Goal: Check status

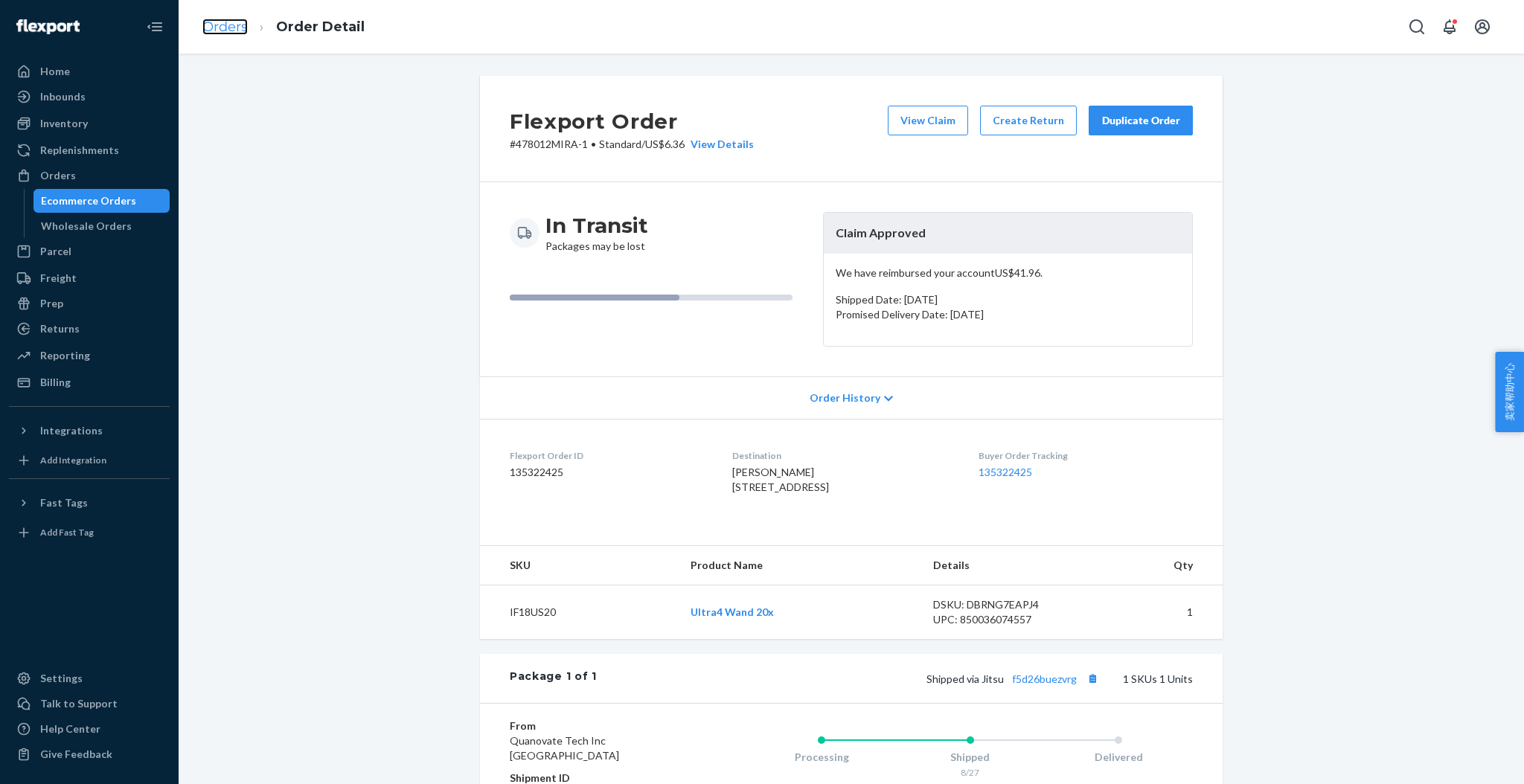
click at [231, 24] on link "Orders" at bounding box center [225, 27] width 45 height 16
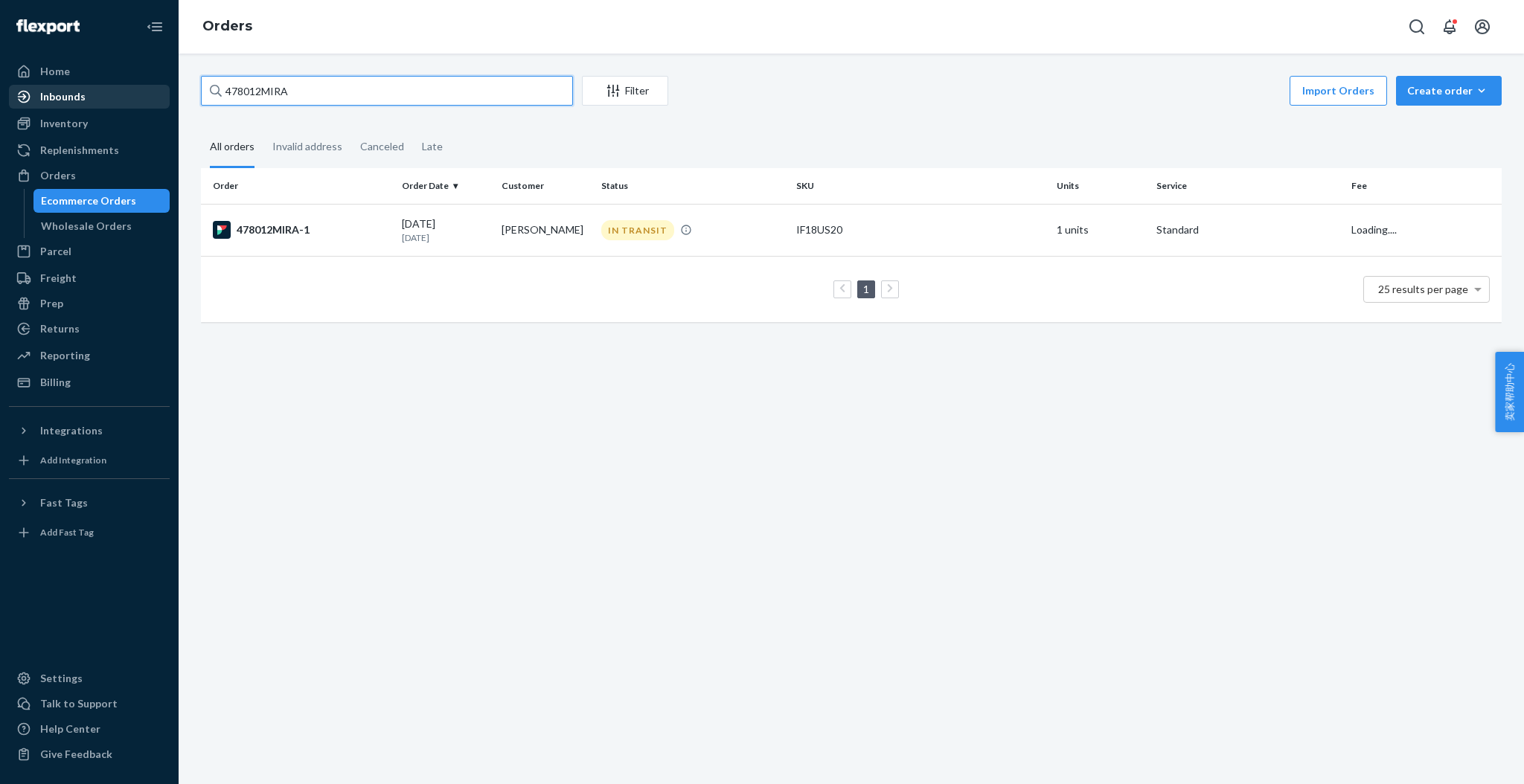
drag, startPoint x: 336, startPoint y: 88, endPoint x: 9, endPoint y: 90, distance: 327.0
click at [8, 87] on div "Home Inbounds Shipping Plans Problems Inventory Products Replenishments Orders …" at bounding box center [762, 392] width 1524 height 784
paste input "509298"
type input "509298MIRA"
click at [299, 232] on div "#509298MIRA" at bounding box center [301, 230] width 177 height 18
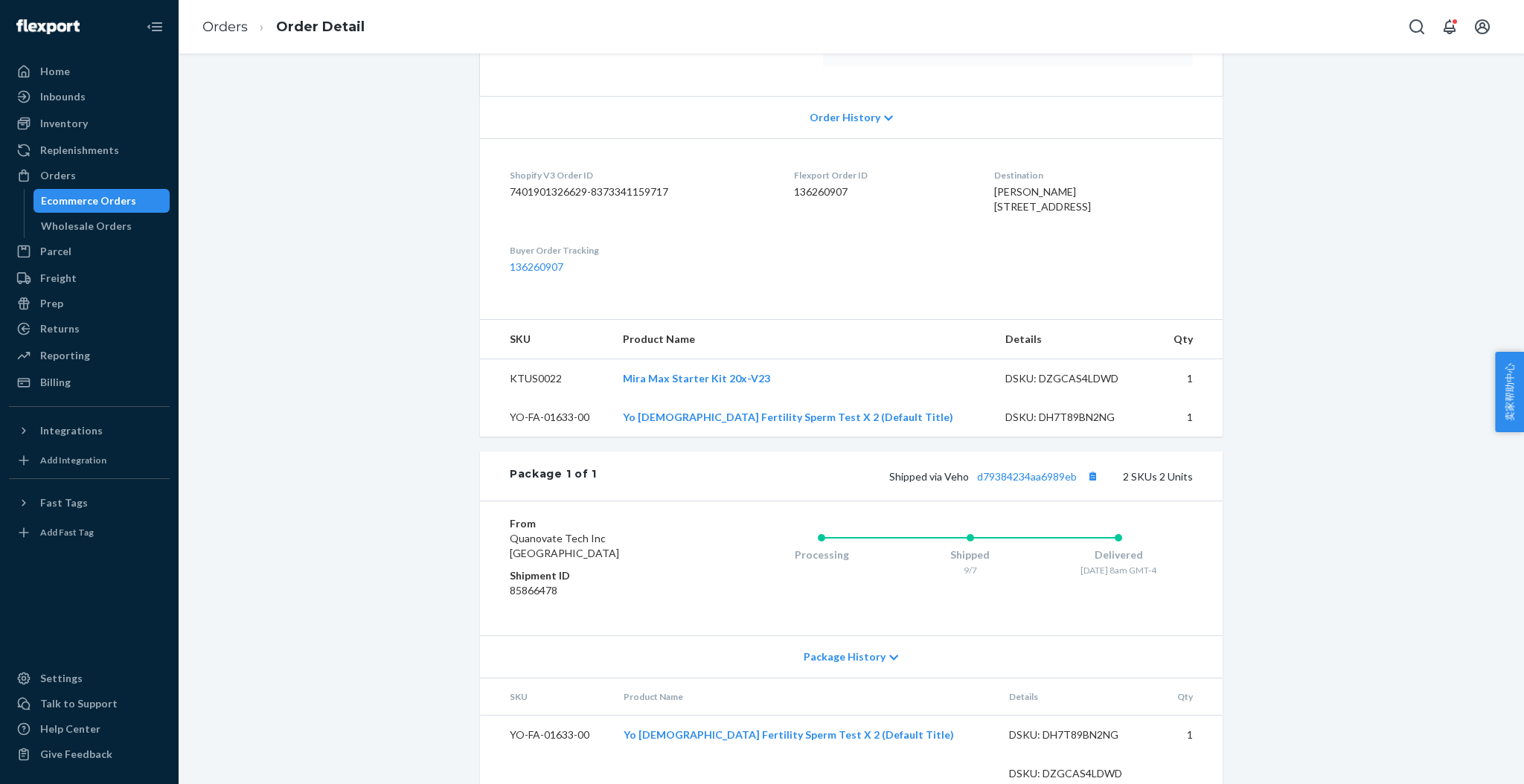
scroll to position [363, 0]
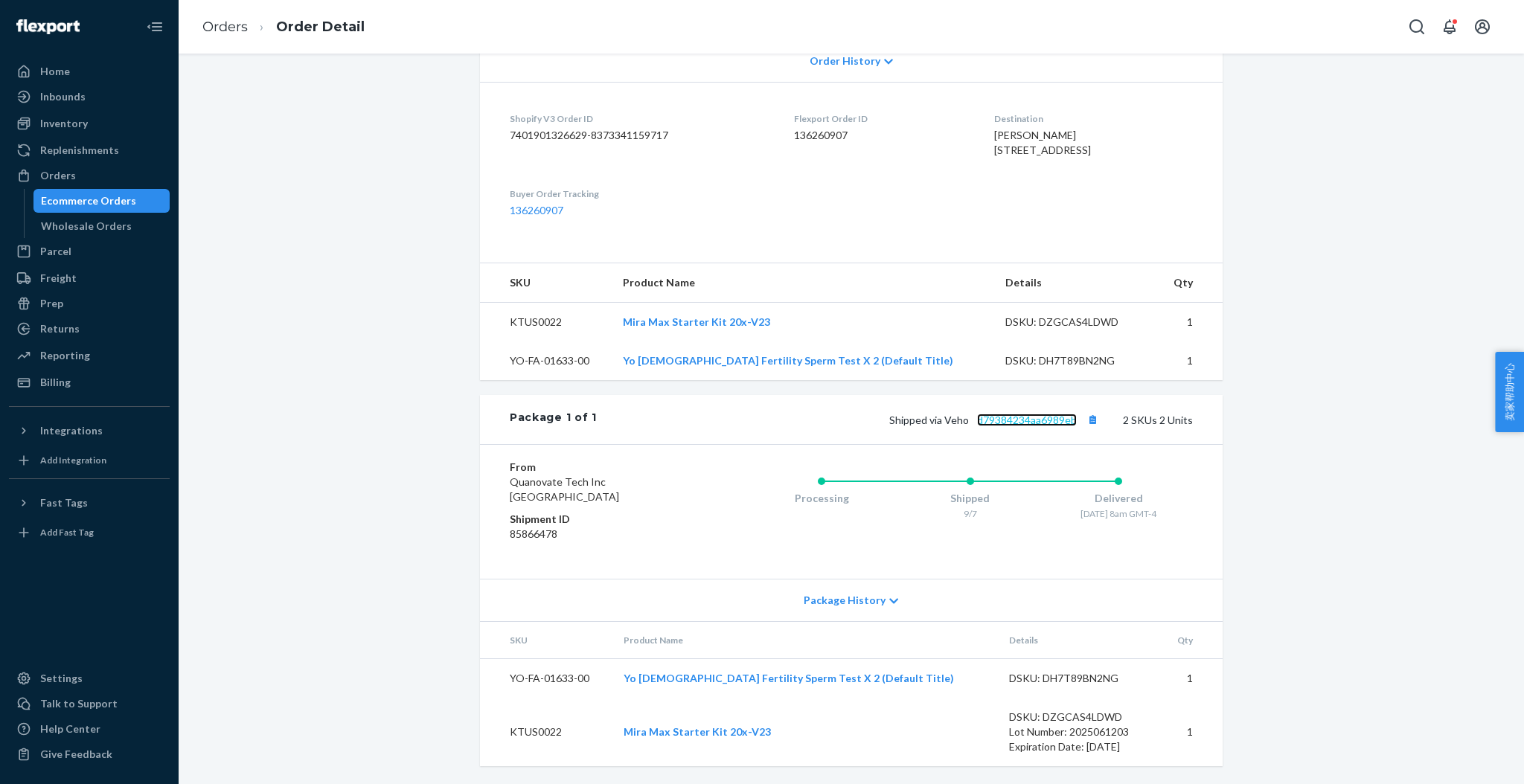
click at [990, 422] on link "d79384234aa6989eb" at bounding box center [1027, 420] width 99 height 13
click at [75, 700] on div "Talk to Support" at bounding box center [79, 704] width 78 height 14
click at [239, 22] on link "Orders" at bounding box center [225, 27] width 45 height 16
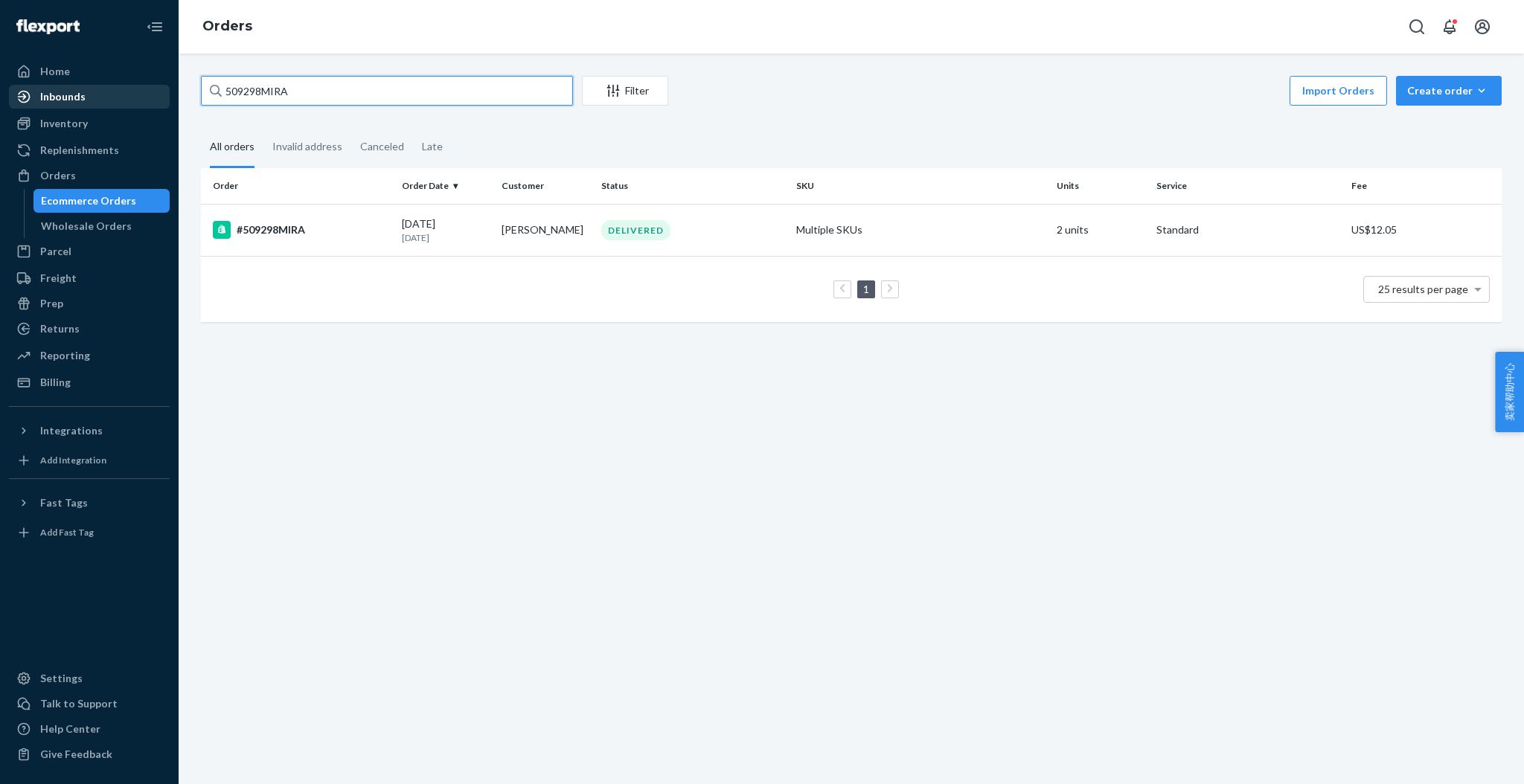
drag, startPoint x: 311, startPoint y: 90, endPoint x: 155, endPoint y: 87, distance: 156.0
click at [155, 87] on div "Home Inbounds Shipping Plans Problems Inventory Products Replenishments Orders …" at bounding box center [762, 392] width 1524 height 784
type input "496594"
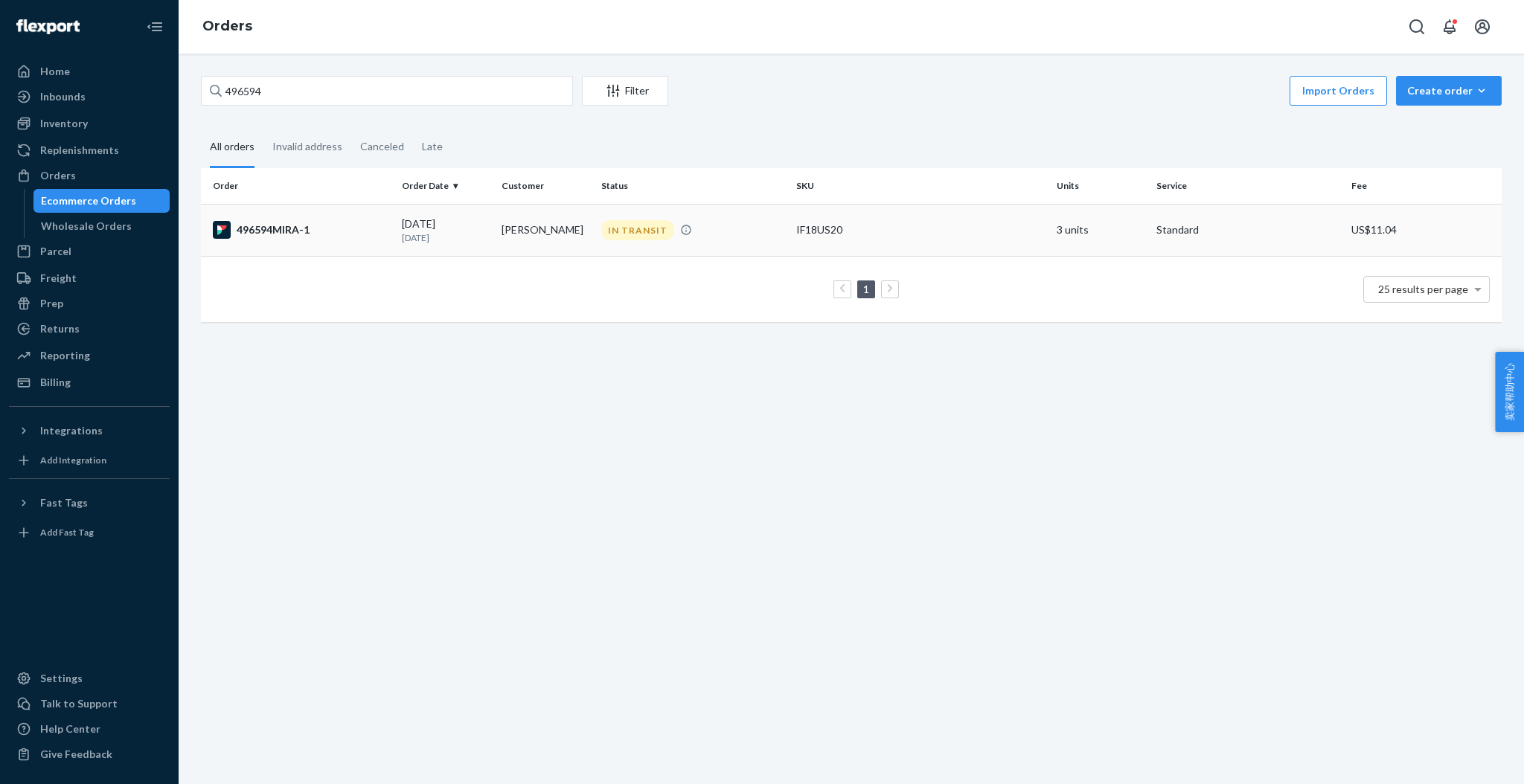
click at [312, 230] on div "496594MIRA-1" at bounding box center [301, 230] width 177 height 18
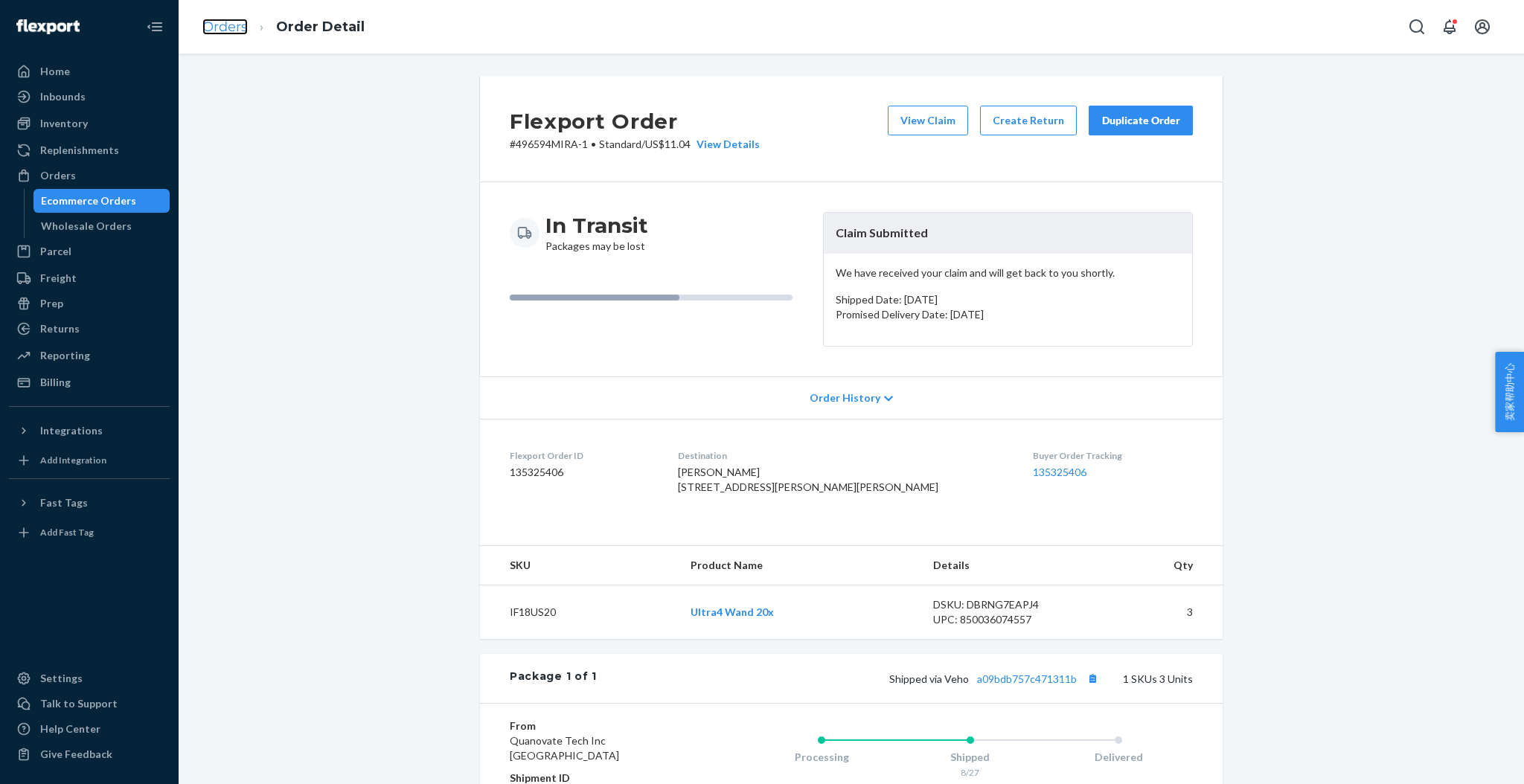
click at [229, 23] on link "Orders" at bounding box center [225, 27] width 45 height 16
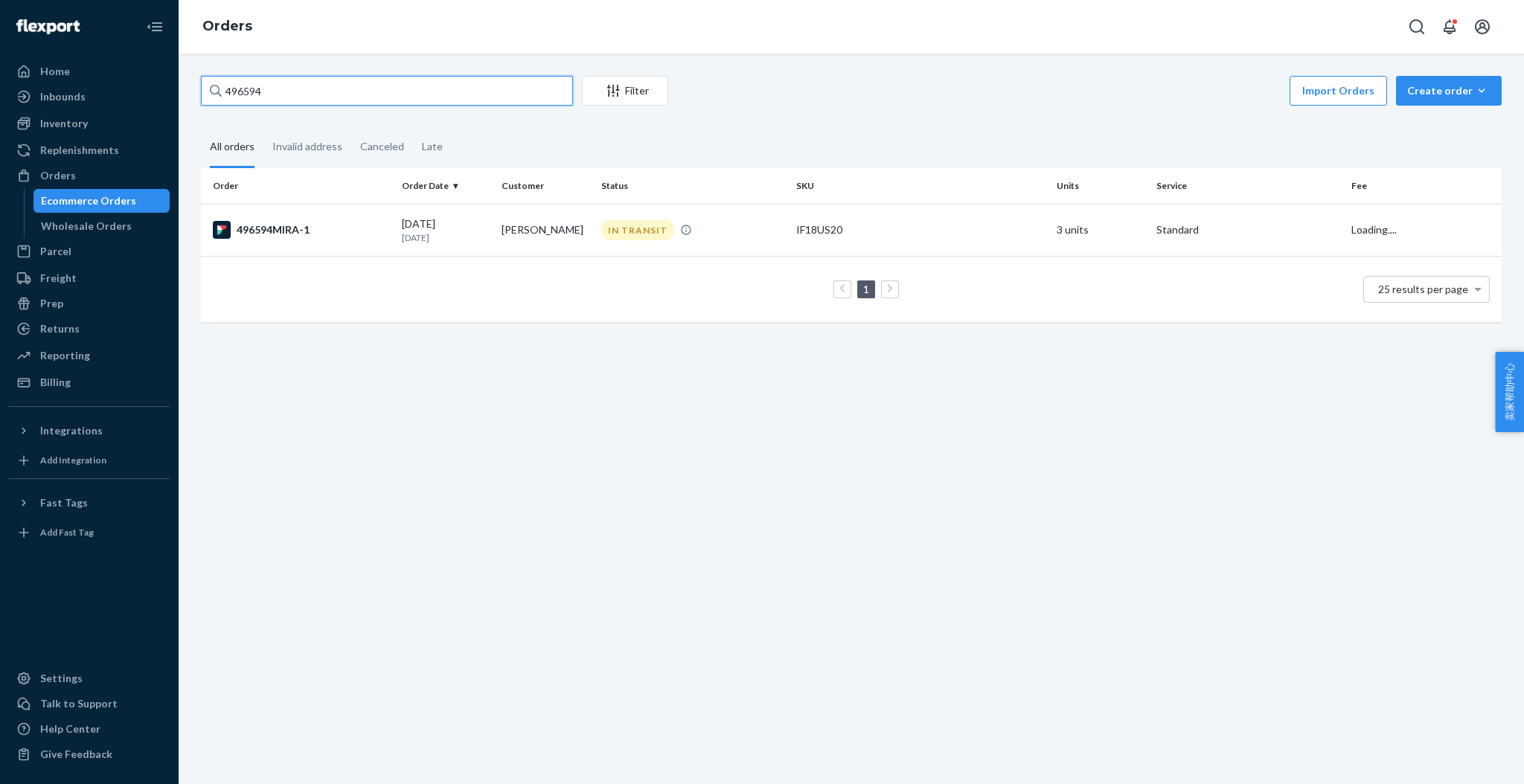
drag, startPoint x: 319, startPoint y: 89, endPoint x: 207, endPoint y: 89, distance: 112.0
click at [208, 89] on input "496594" at bounding box center [387, 90] width 372 height 30
paste input "501045MIRA"
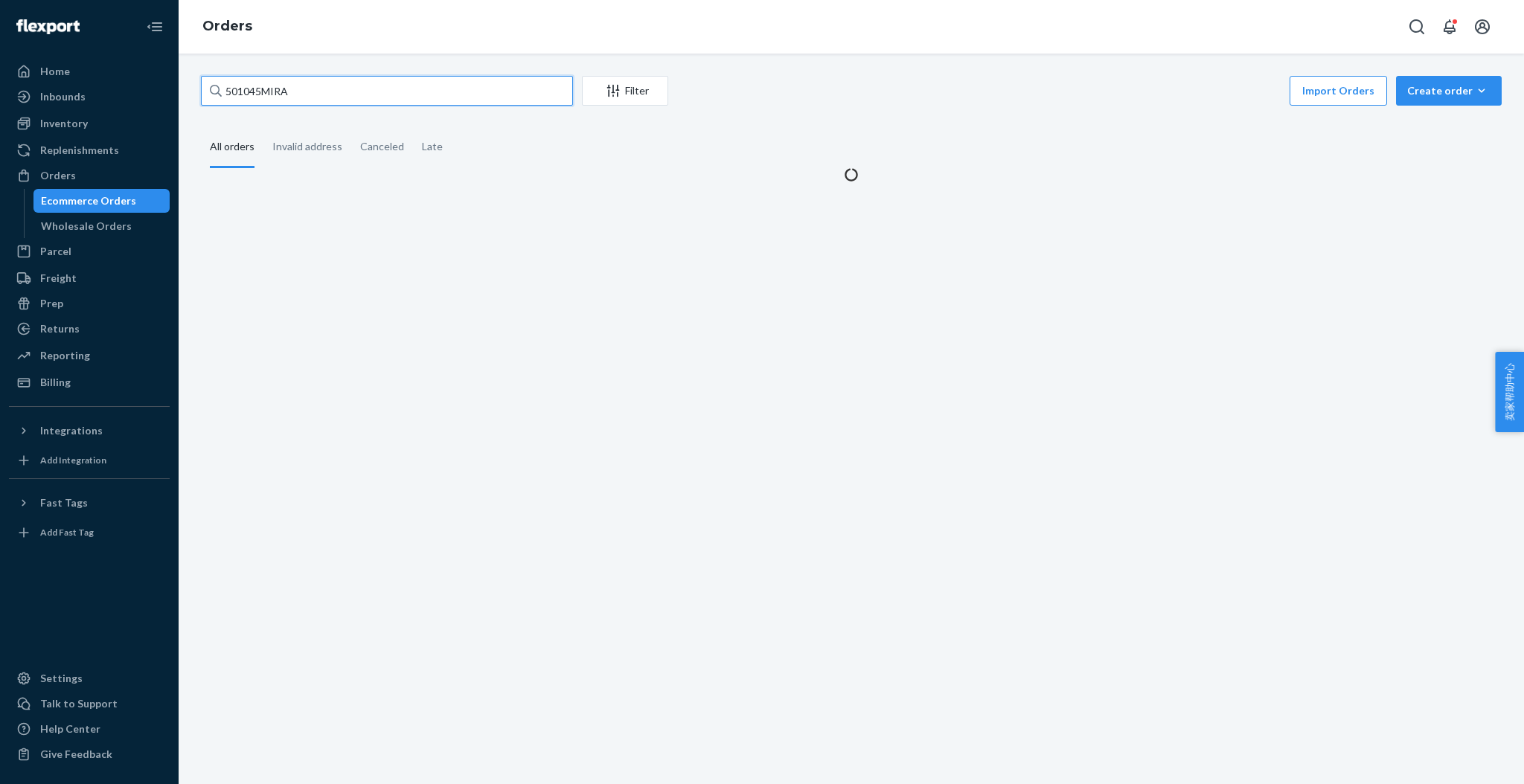
type input "501045MIRA"
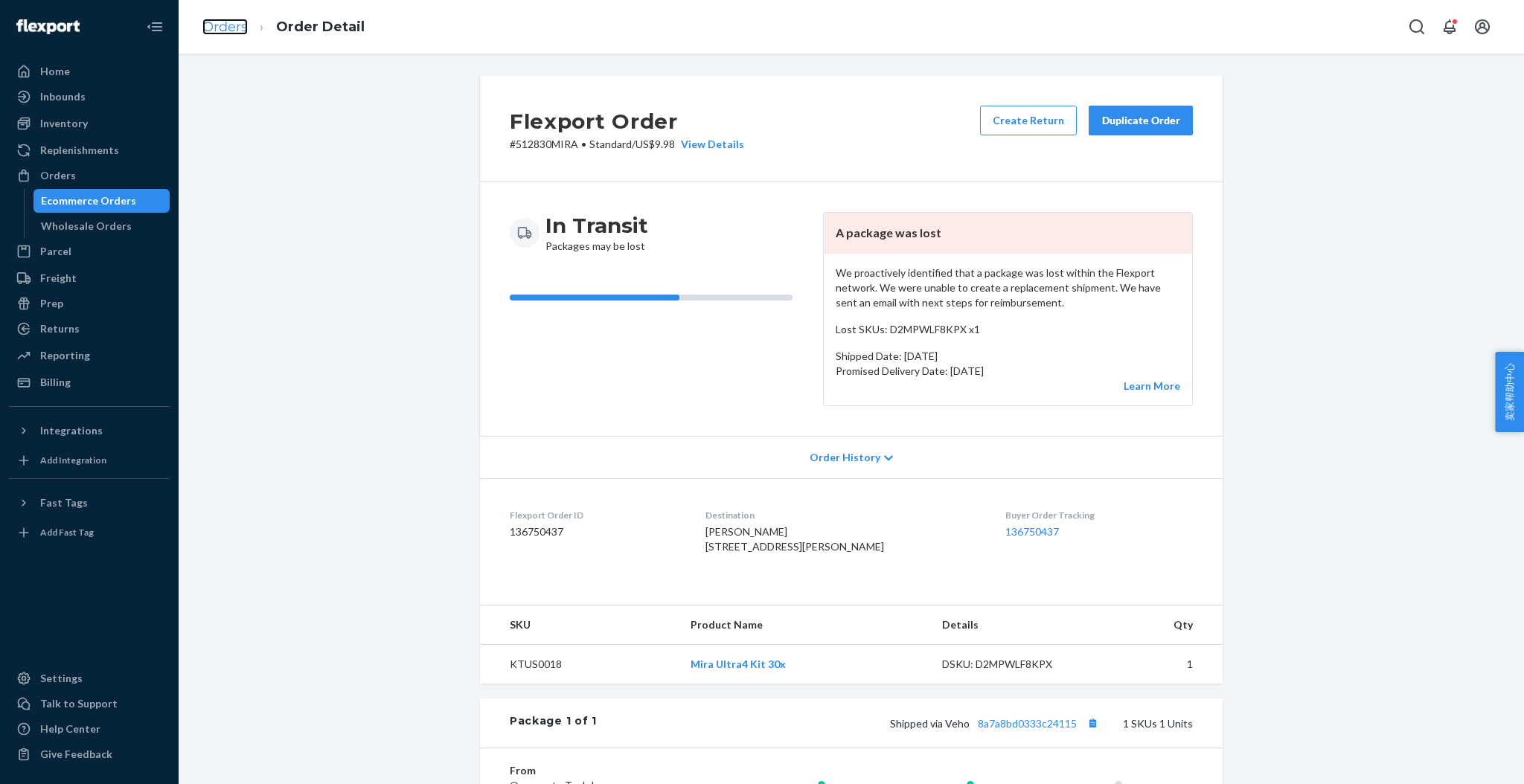
click at [239, 27] on link "Orders" at bounding box center [225, 27] width 45 height 16
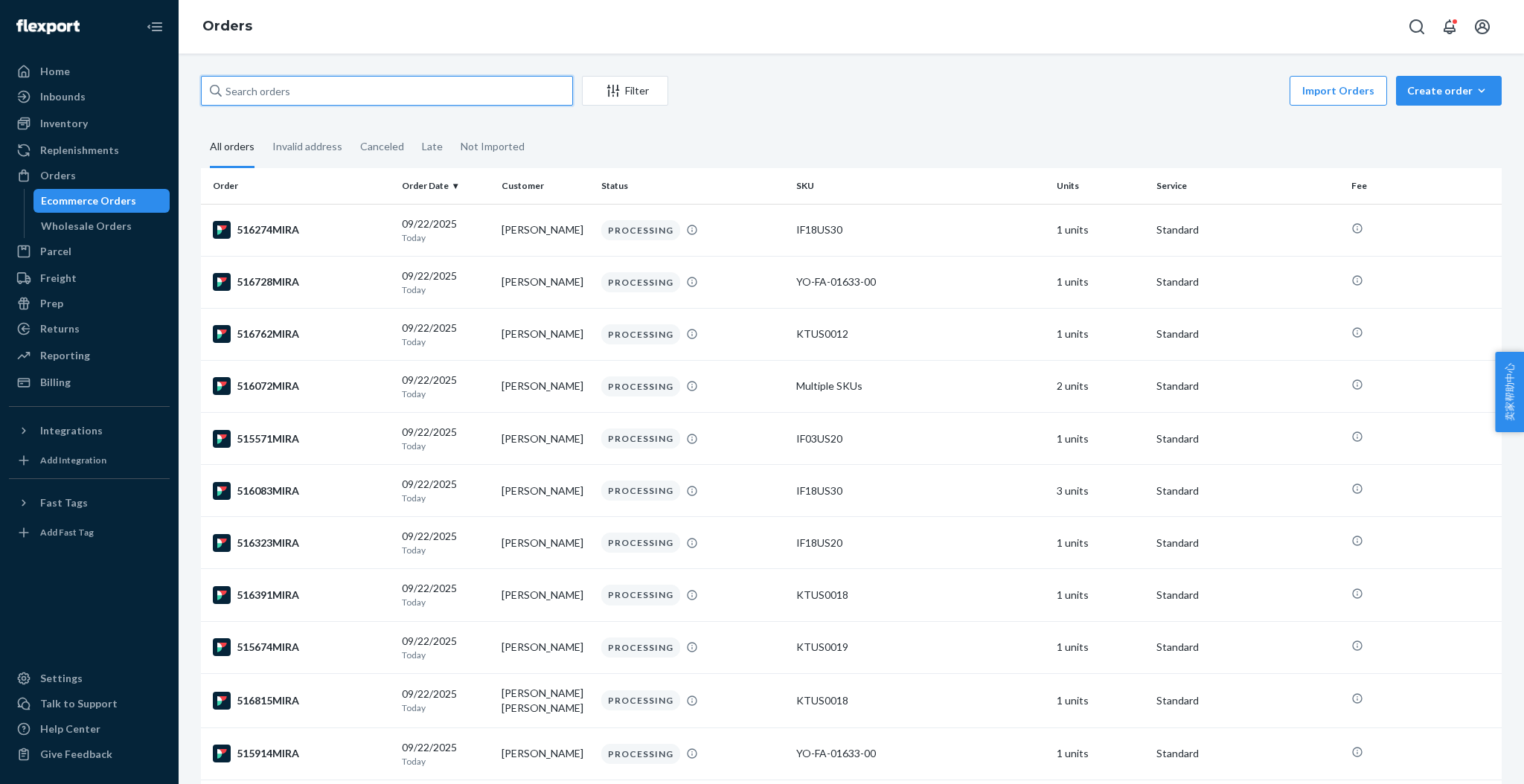
click at [364, 83] on input "text" at bounding box center [387, 90] width 372 height 30
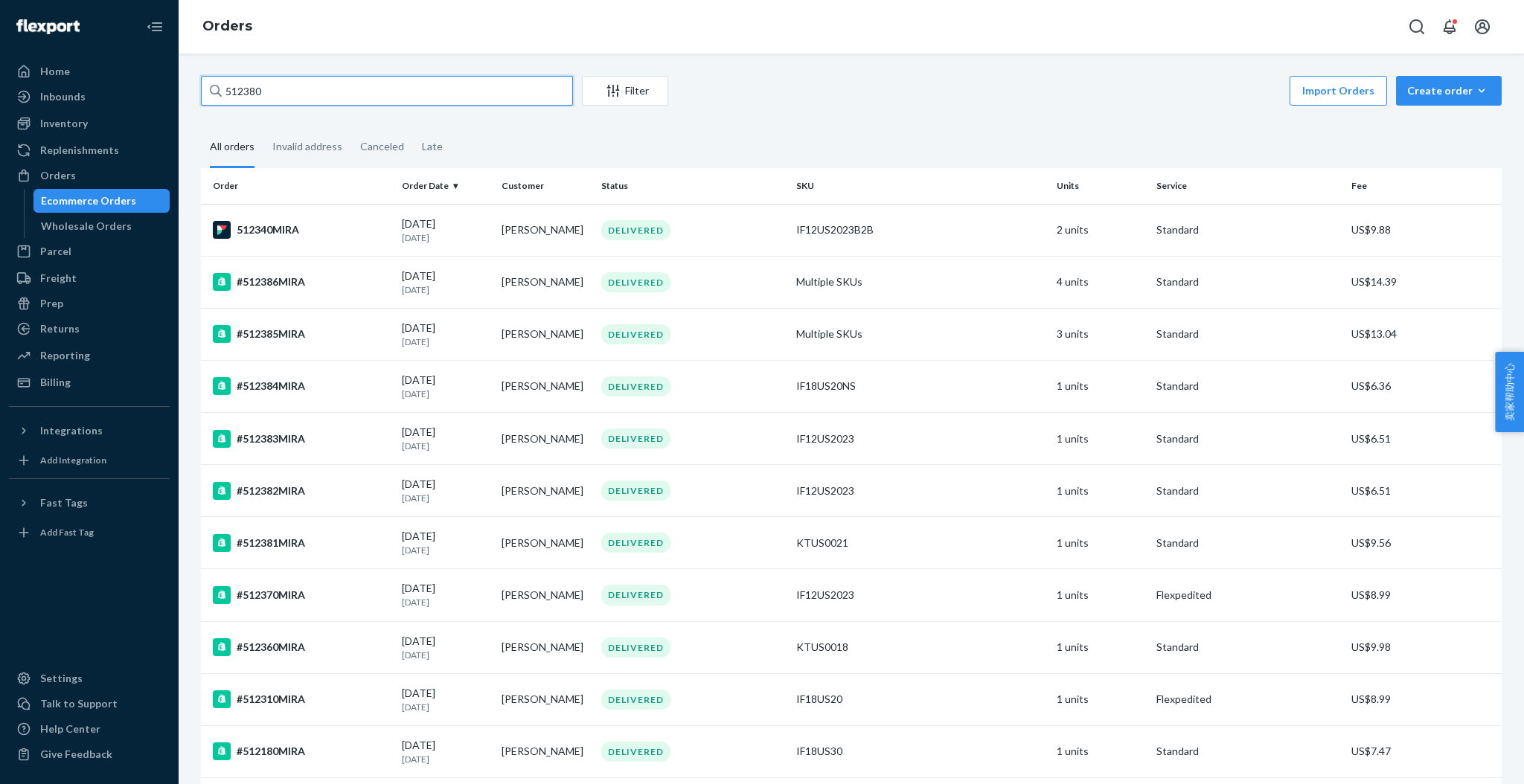
click at [316, 91] on input "512380" at bounding box center [387, 90] width 372 height 30
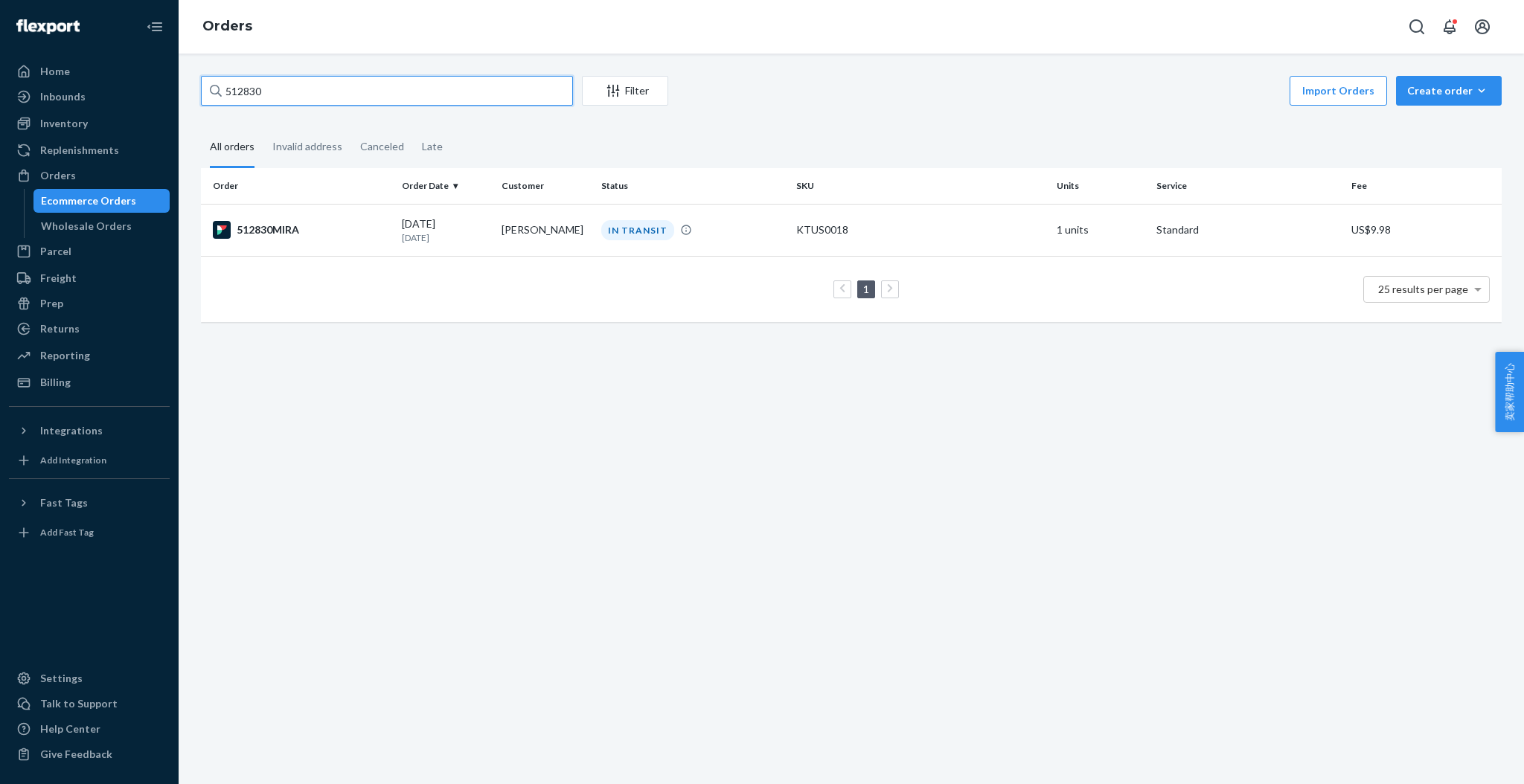
type input "512830"
drag, startPoint x: 319, startPoint y: 223, endPoint x: 245, endPoint y: 224, distance: 74.0
click at [226, 224] on div "512830MIRA" at bounding box center [301, 230] width 177 height 18
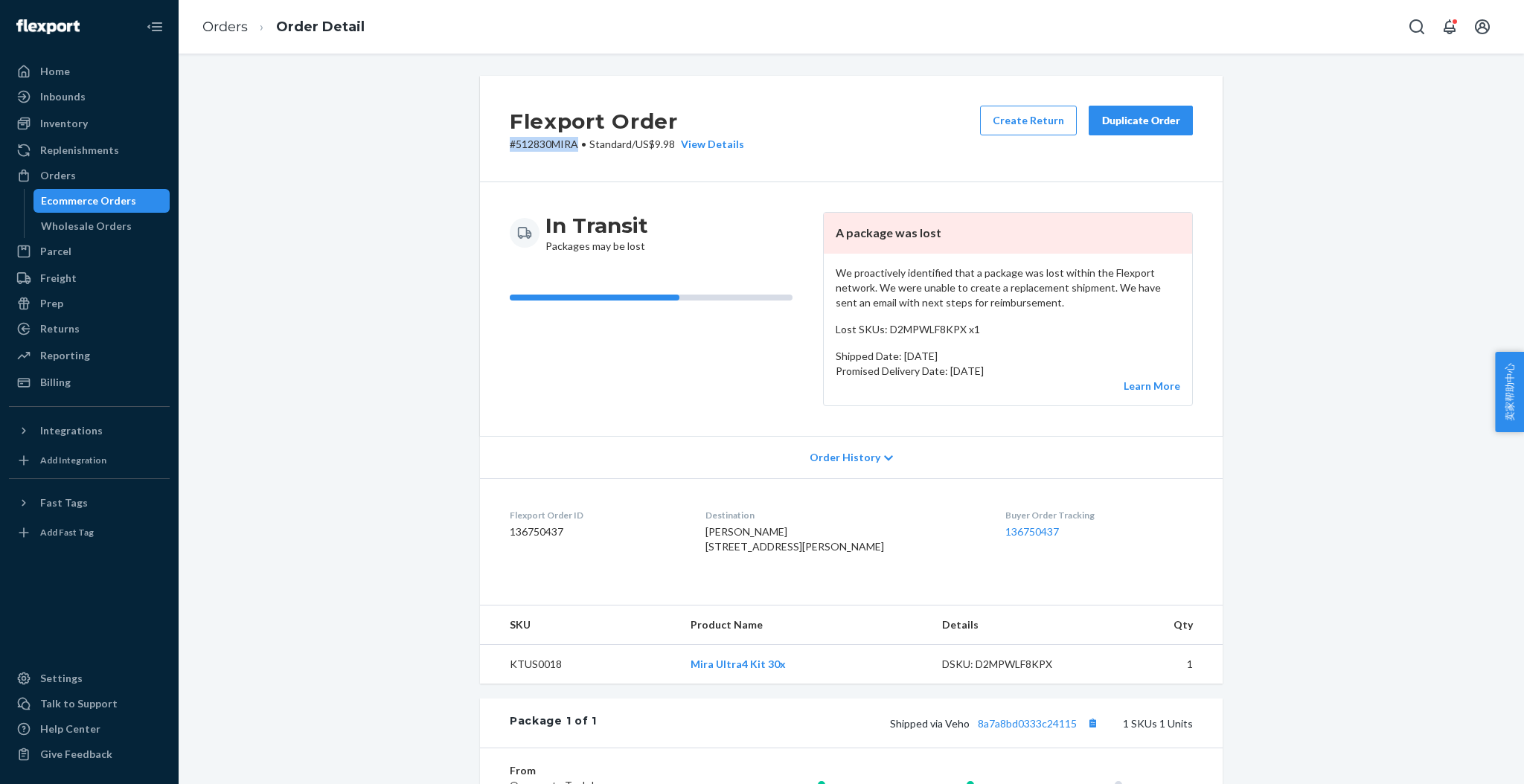
drag, startPoint x: 568, startPoint y: 140, endPoint x: 493, endPoint y: 147, distance: 75.3
click at [493, 147] on div "Flexport Order # 512830MIRA • Standard / US$9.98 View Details Create Return Dup…" at bounding box center [851, 129] width 743 height 106
copy p "# 512830MIRA"
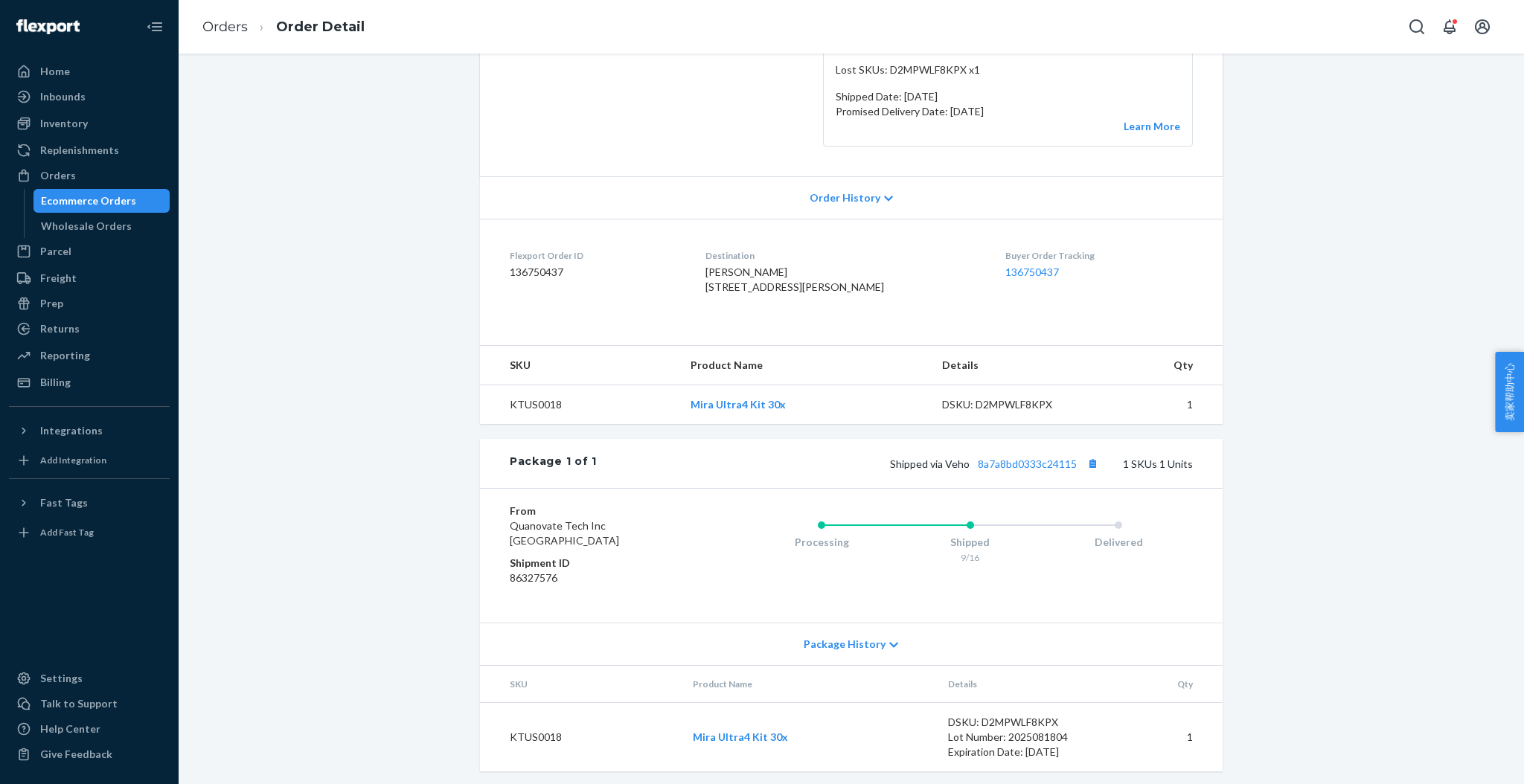
scroll to position [294, 0]
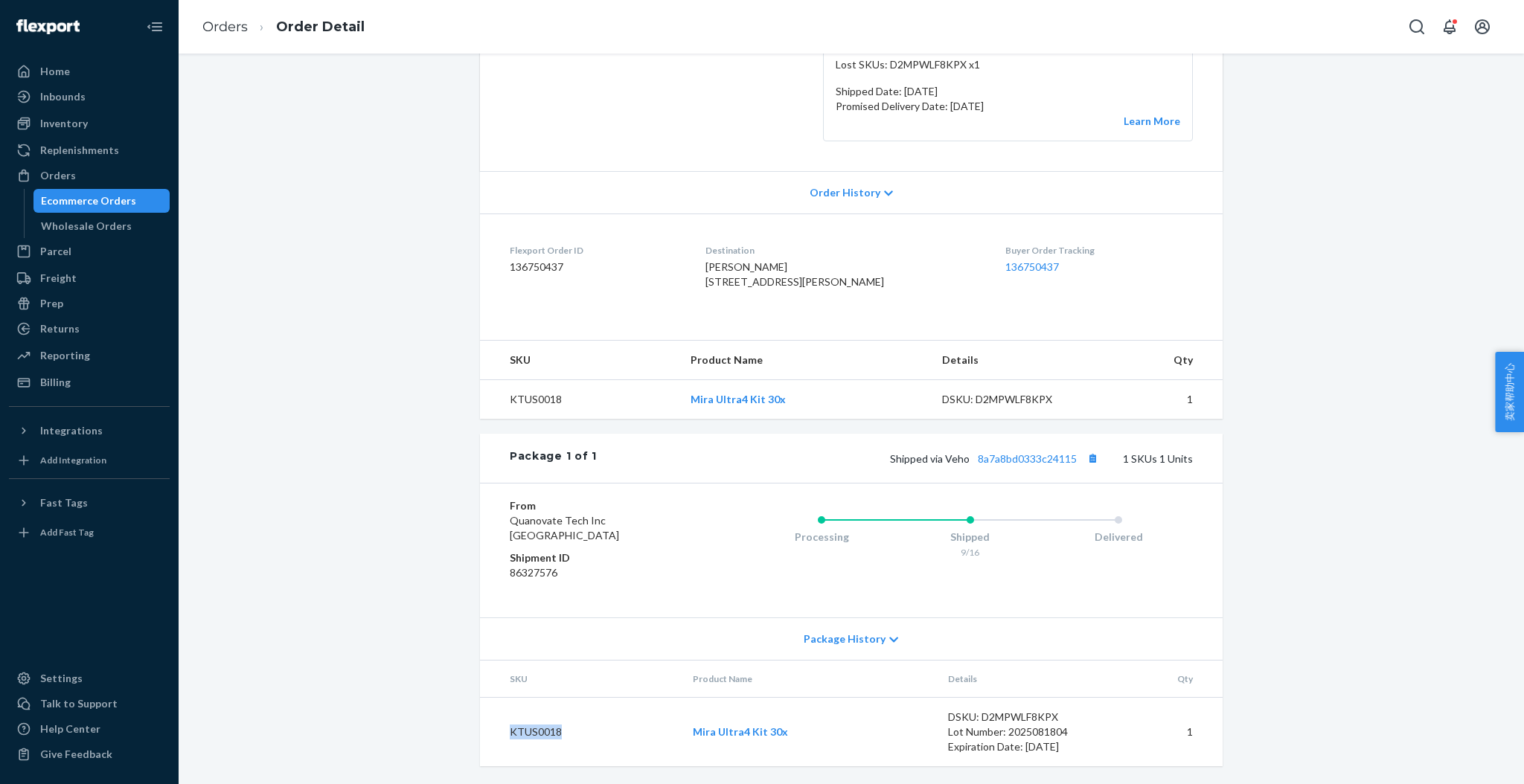
drag, startPoint x: 565, startPoint y: 738, endPoint x: 494, endPoint y: 743, distance: 71.2
click at [494, 743] on td "KTUS0018" at bounding box center [580, 732] width 201 height 69
copy td "KTUS0018"
click at [89, 71] on div "Home" at bounding box center [89, 71] width 158 height 21
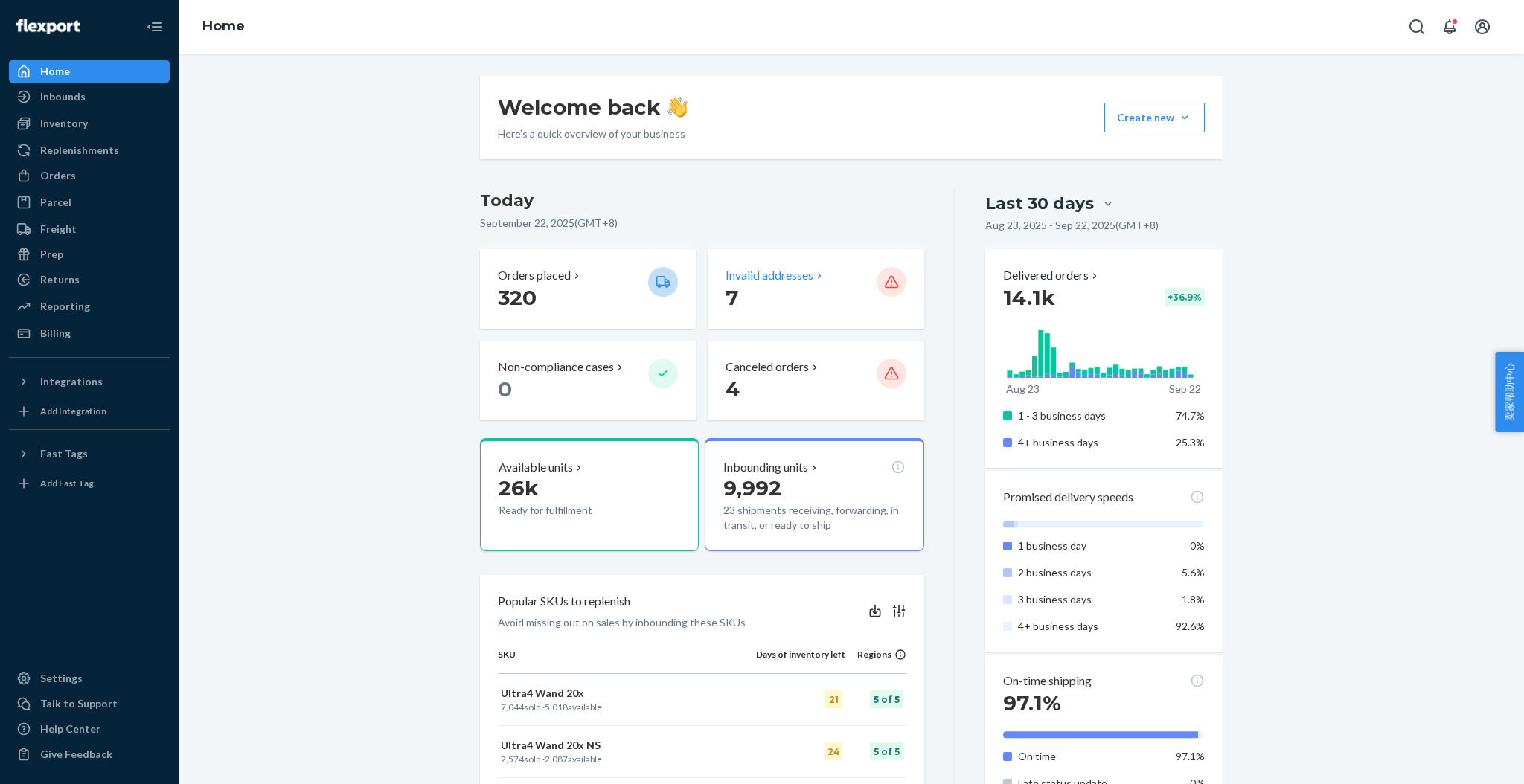
click at [776, 272] on p "Invalid addresses" at bounding box center [769, 275] width 88 height 17
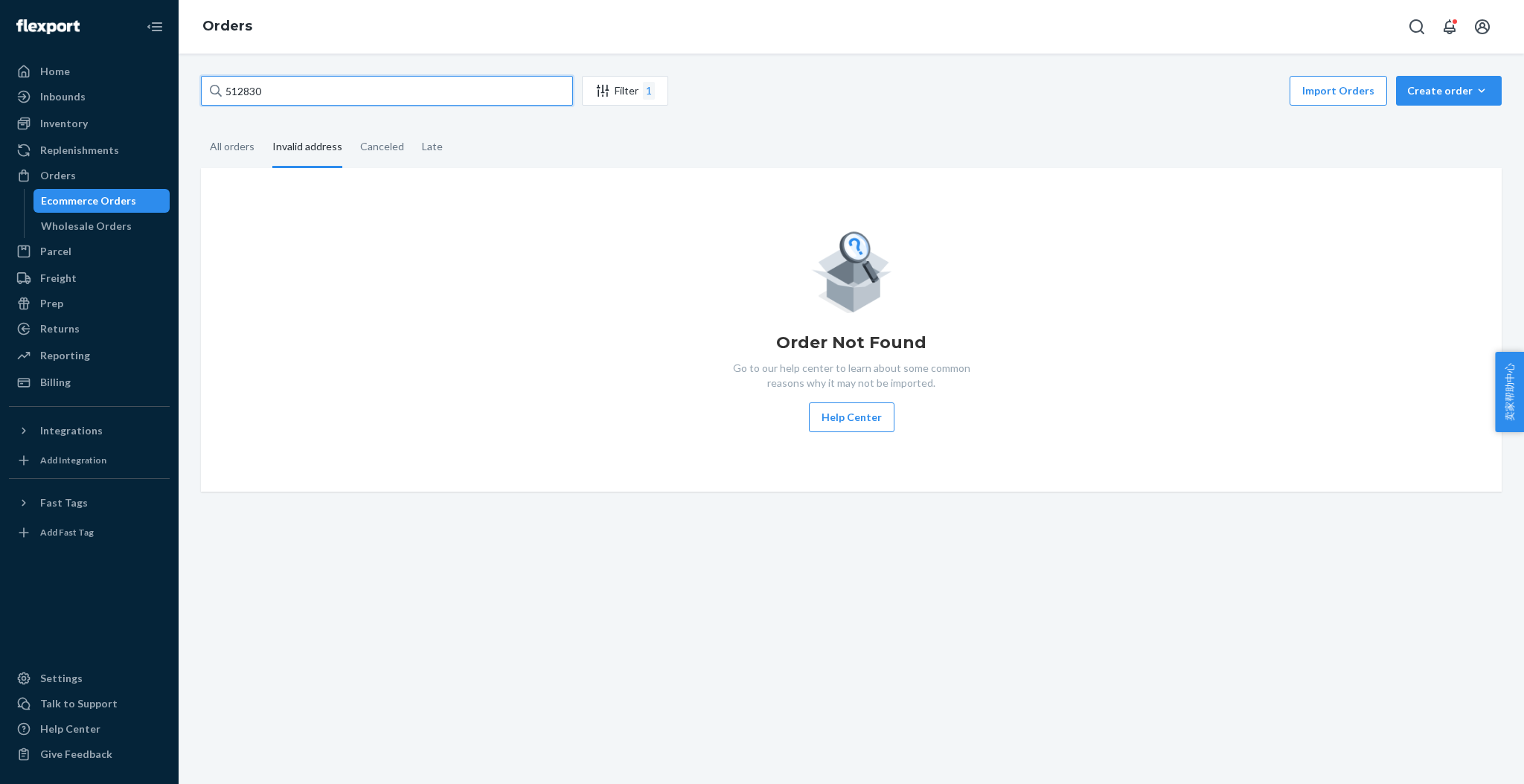
drag, startPoint x: 282, startPoint y: 96, endPoint x: 189, endPoint y: 74, distance: 95.6
click at [189, 74] on div "512830 Filter 1 Import Orders Create order Ecommerce order Removal order All or…" at bounding box center [851, 419] width 1345 height 731
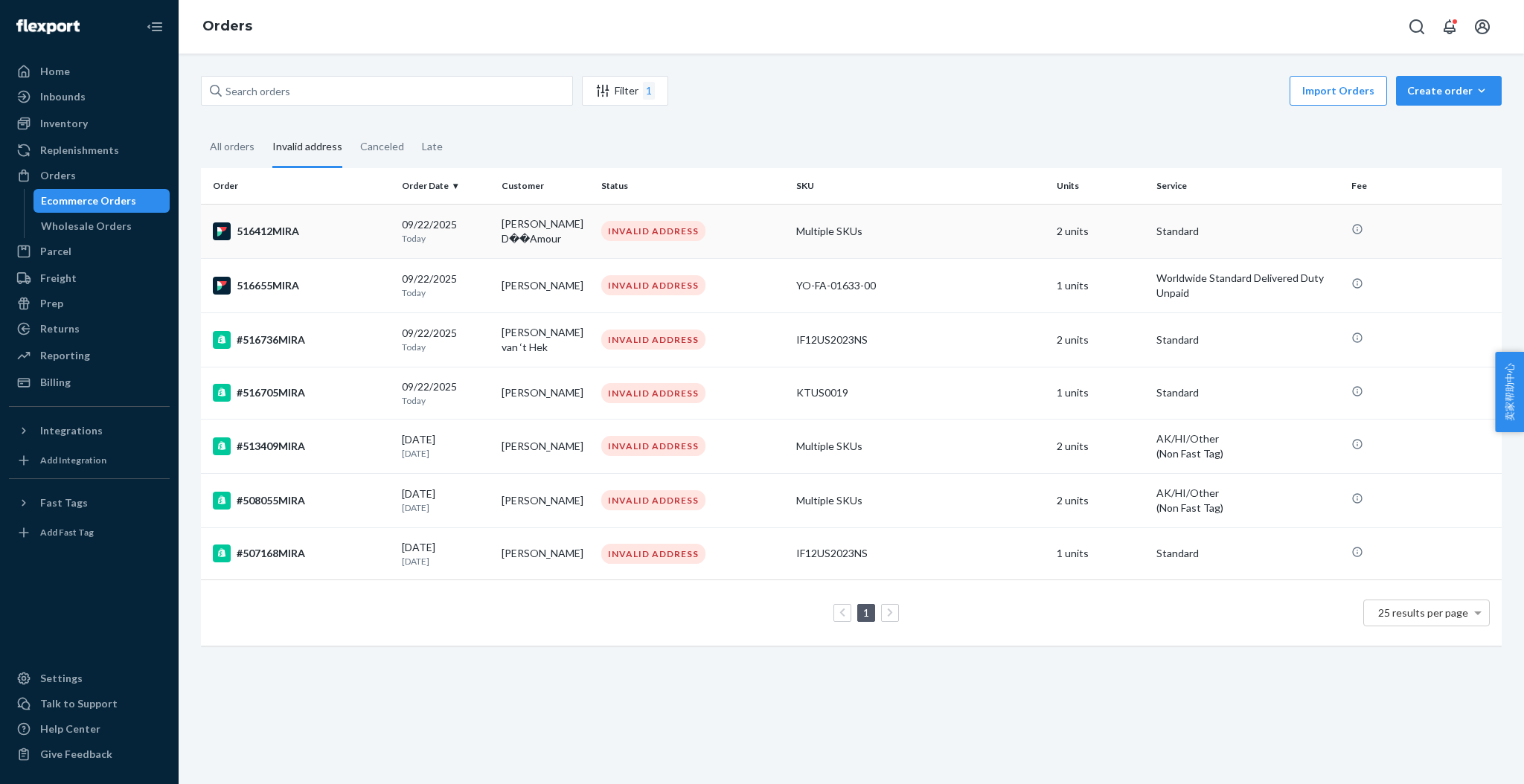
click at [284, 223] on div "516412MIRA" at bounding box center [301, 232] width 177 height 18
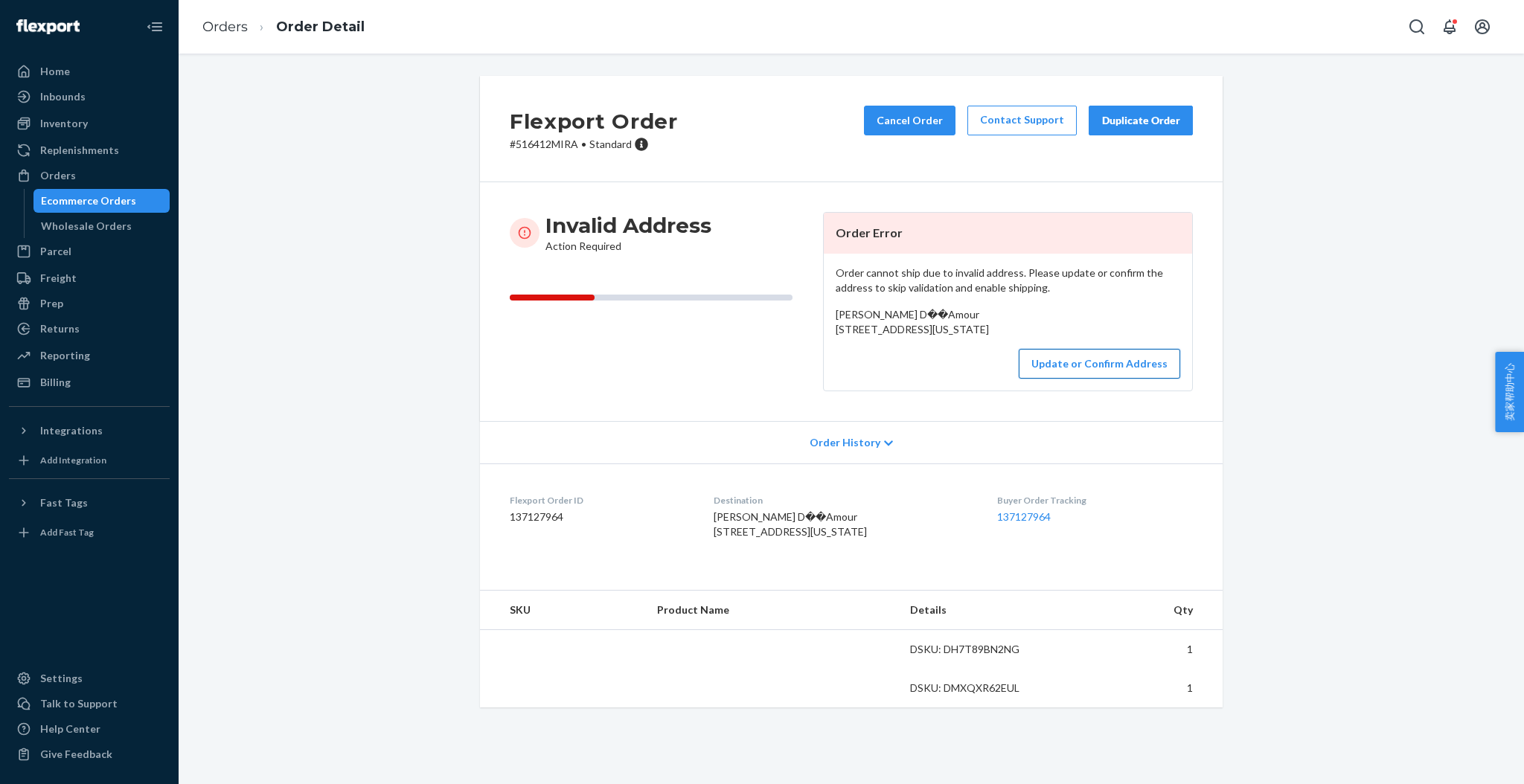
click at [1049, 379] on button "Update or Confirm Address" at bounding box center [1099, 364] width 162 height 30
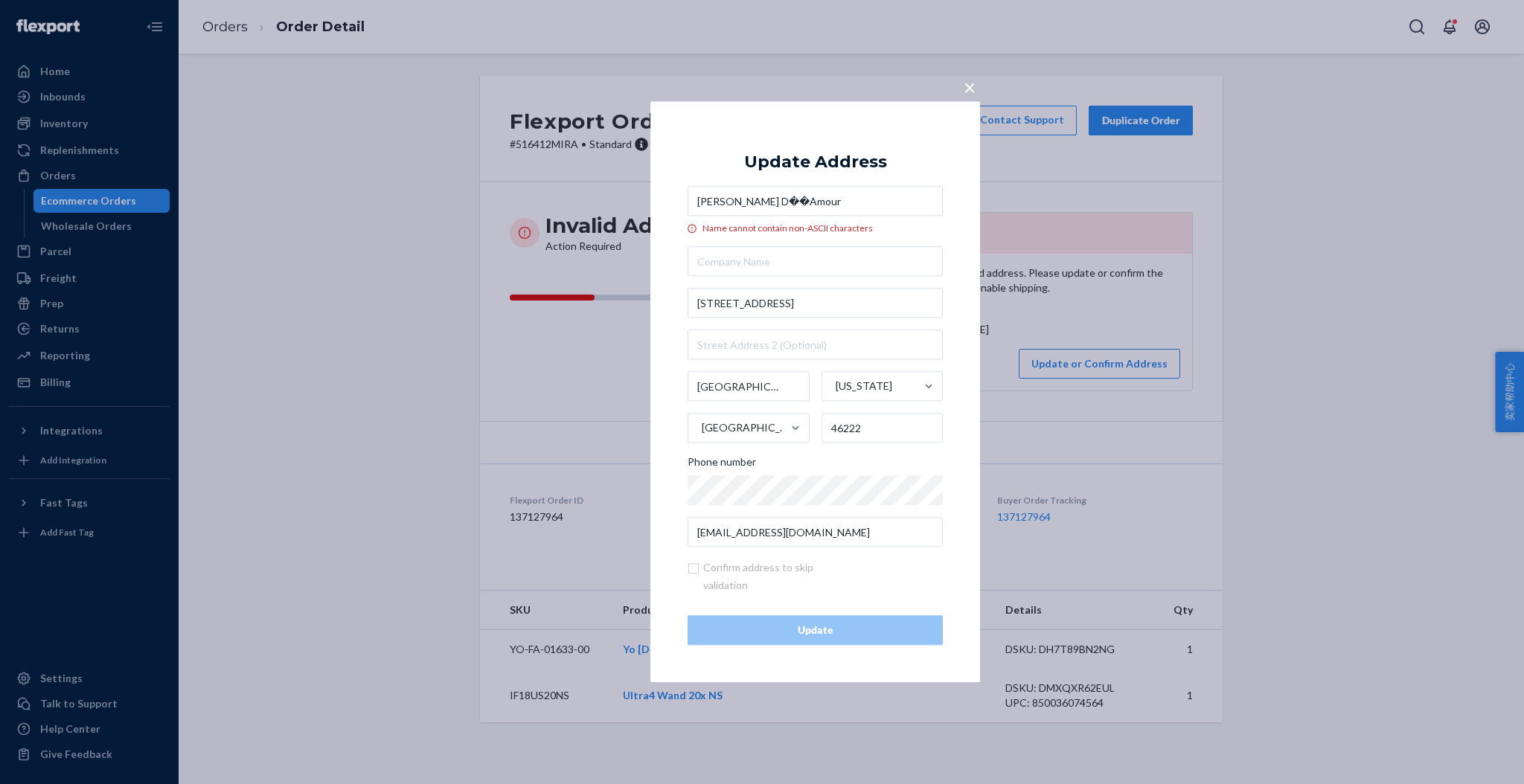
click at [757, 201] on input "Randi D��Amour" at bounding box center [815, 201] width 255 height 30
click at [753, 202] on input "Randi D��Amour" at bounding box center [815, 201] width 255 height 30
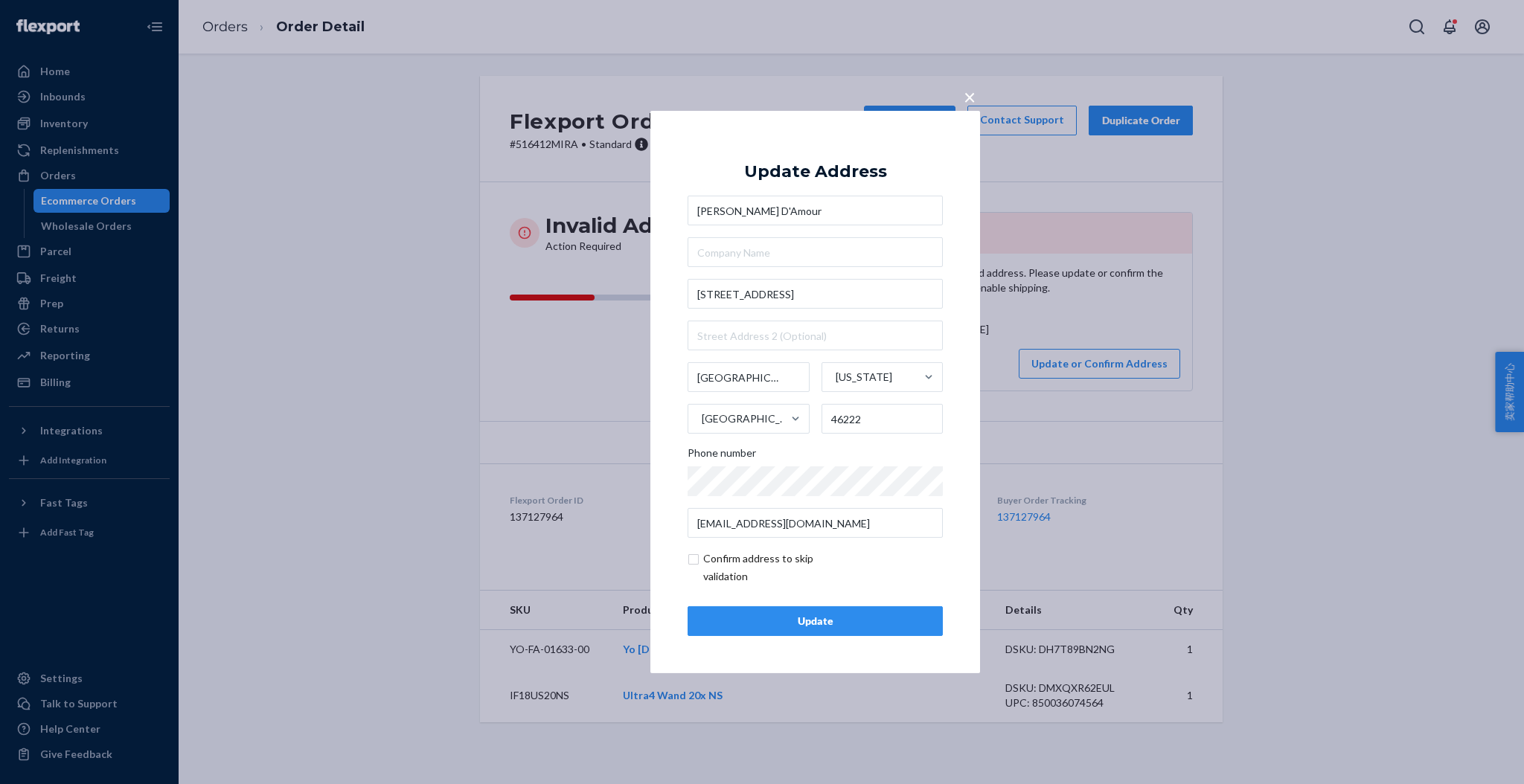
type input "Randi D'Amour"
click at [841, 618] on div "Update" at bounding box center [815, 621] width 230 height 14
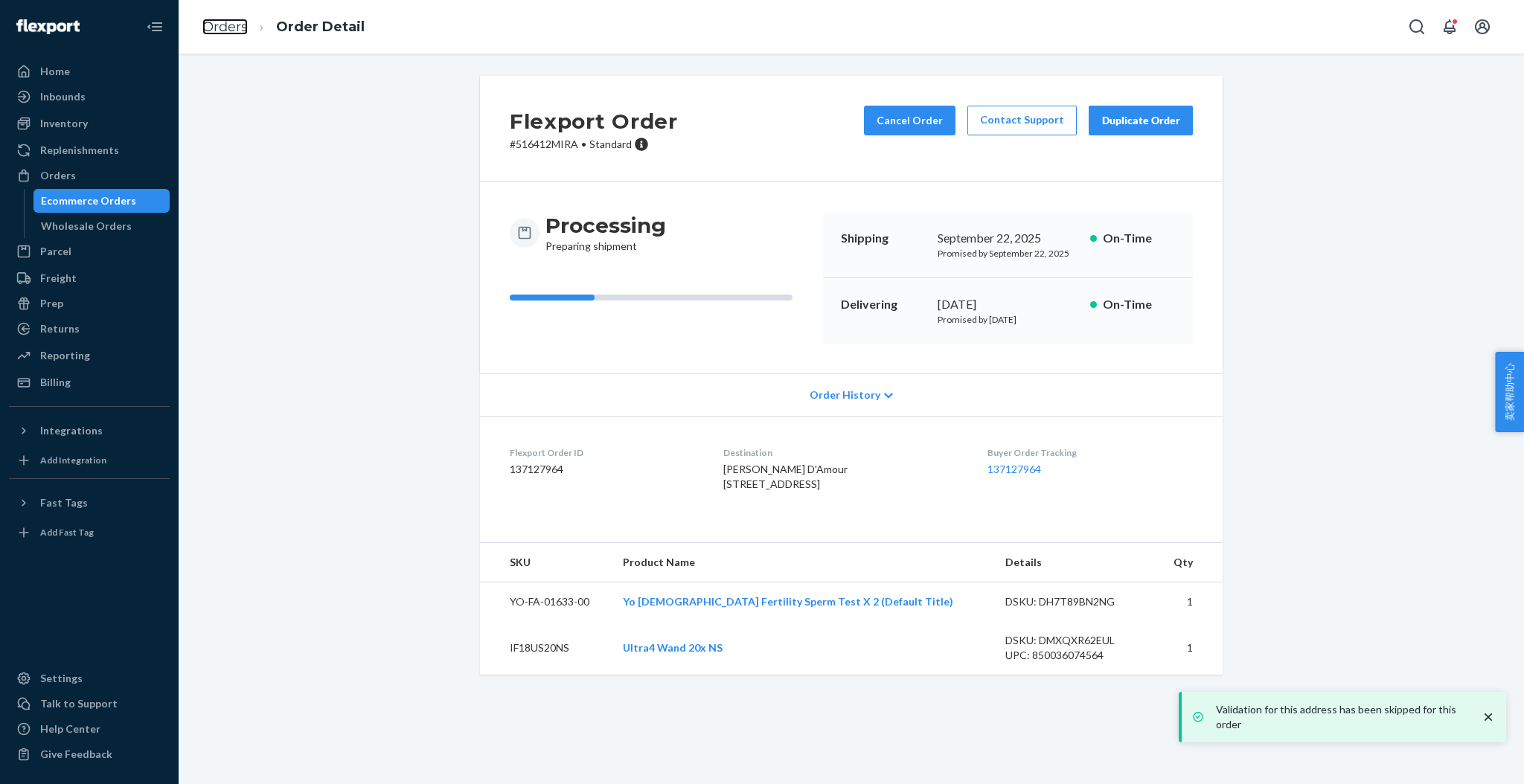
click at [210, 23] on link "Orders" at bounding box center [225, 27] width 45 height 16
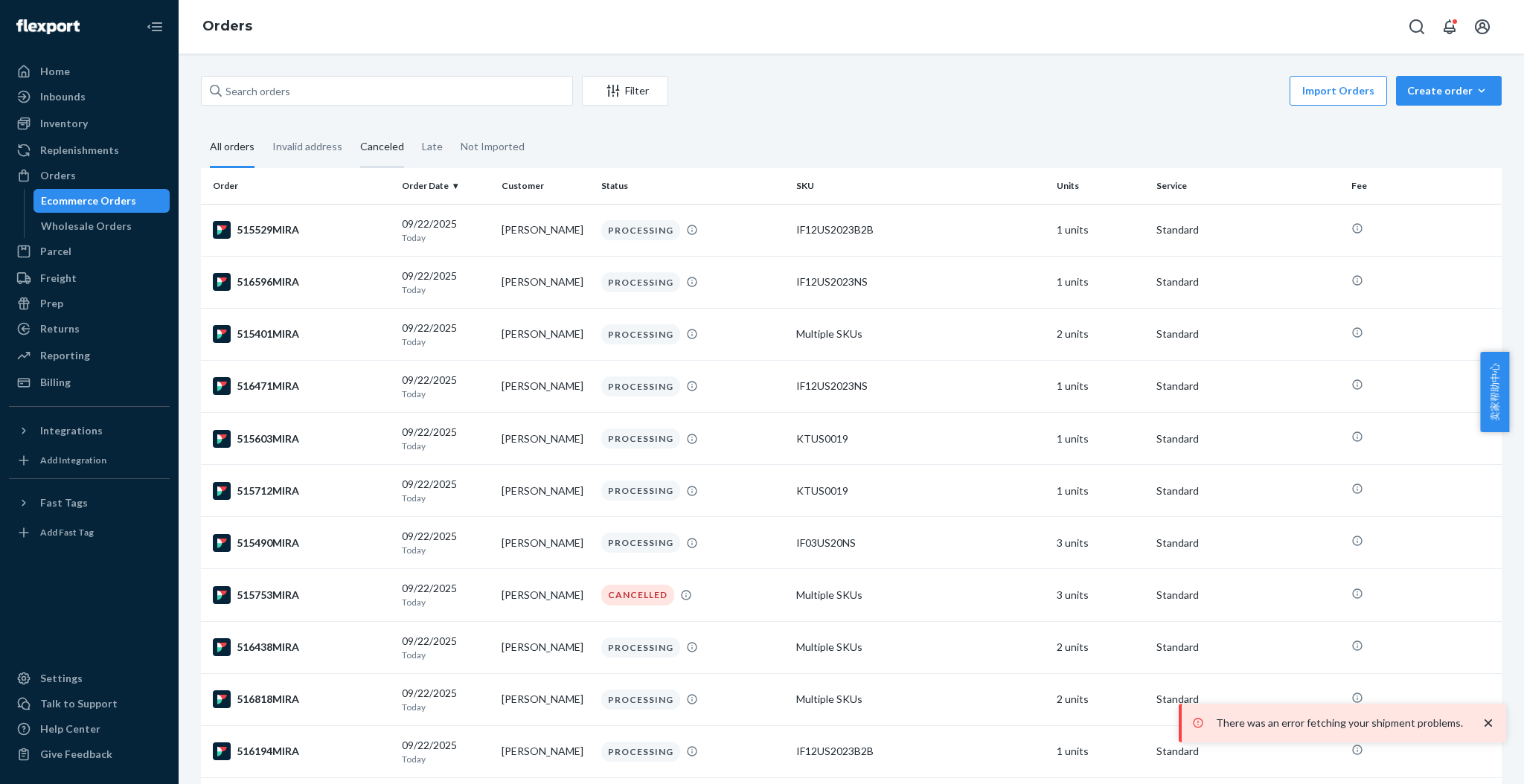
click at [377, 147] on div "Canceled" at bounding box center [382, 147] width 44 height 41
click at [351, 127] on input "Canceled" at bounding box center [351, 127] width 0 height 0
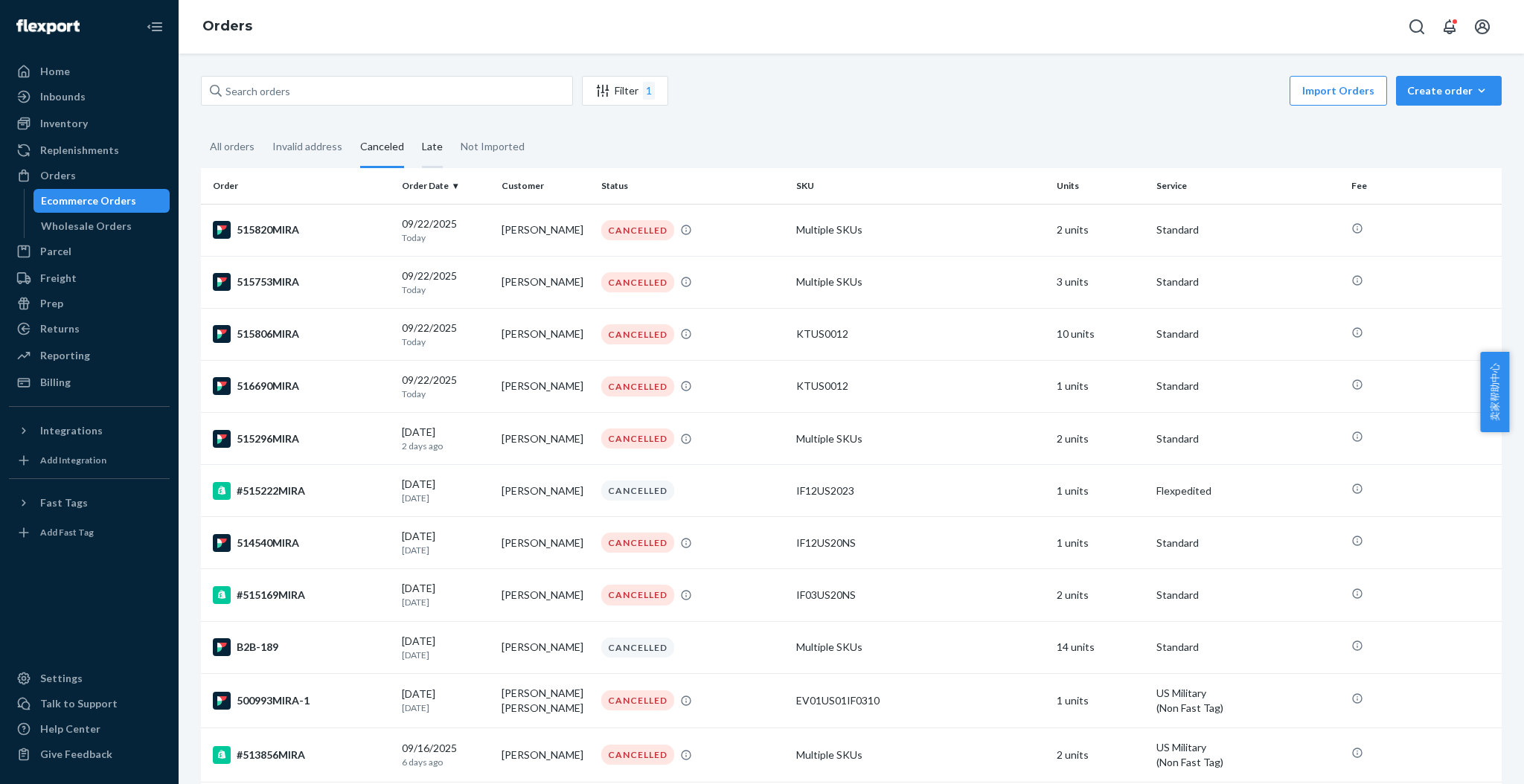
click at [426, 147] on div "Late" at bounding box center [432, 147] width 21 height 41
click at [413, 127] on input "Late" at bounding box center [413, 127] width 0 height 0
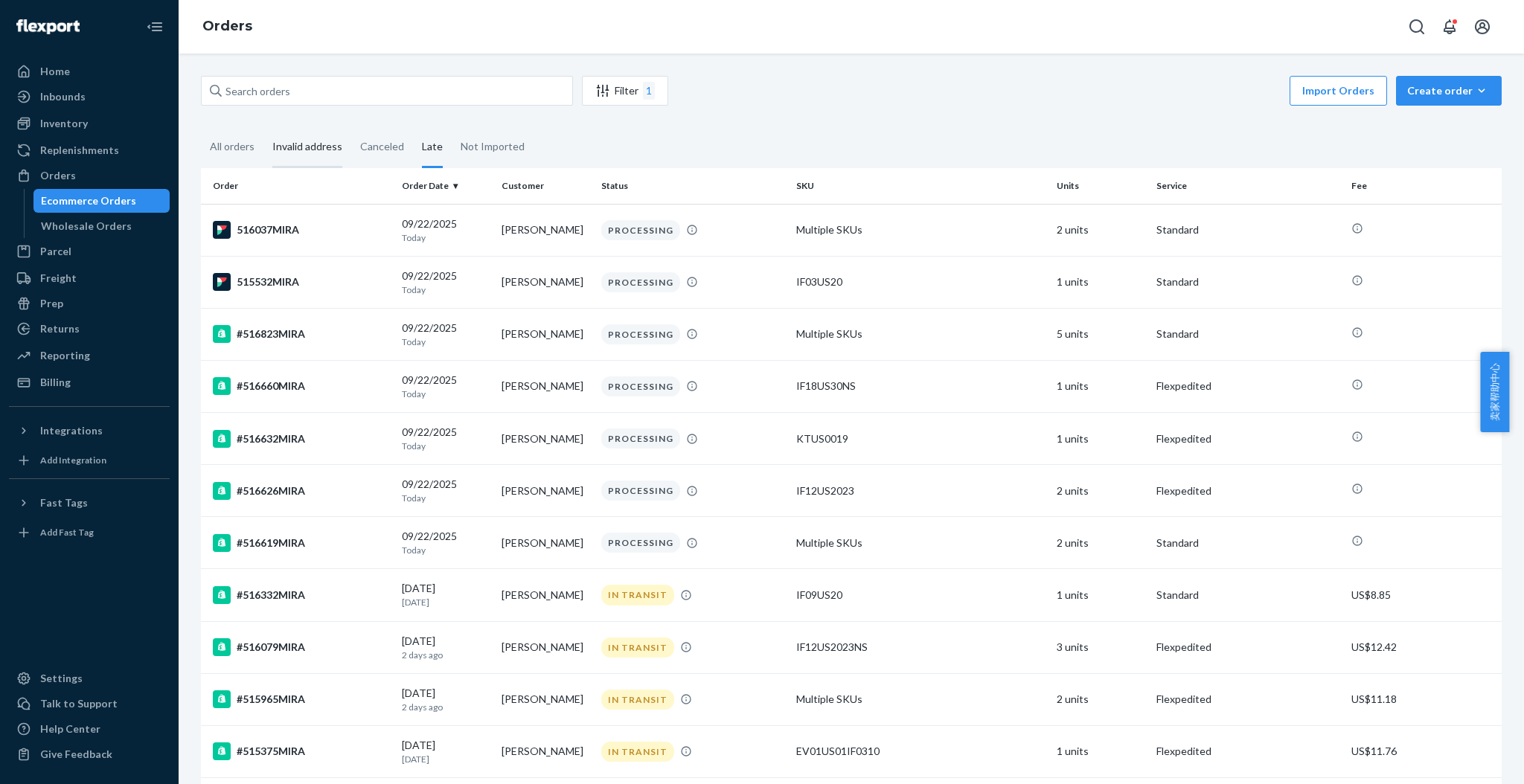
click at [299, 142] on div "Invalid address" at bounding box center [308, 147] width 70 height 41
click at [263, 127] on input "Invalid address" at bounding box center [263, 127] width 0 height 0
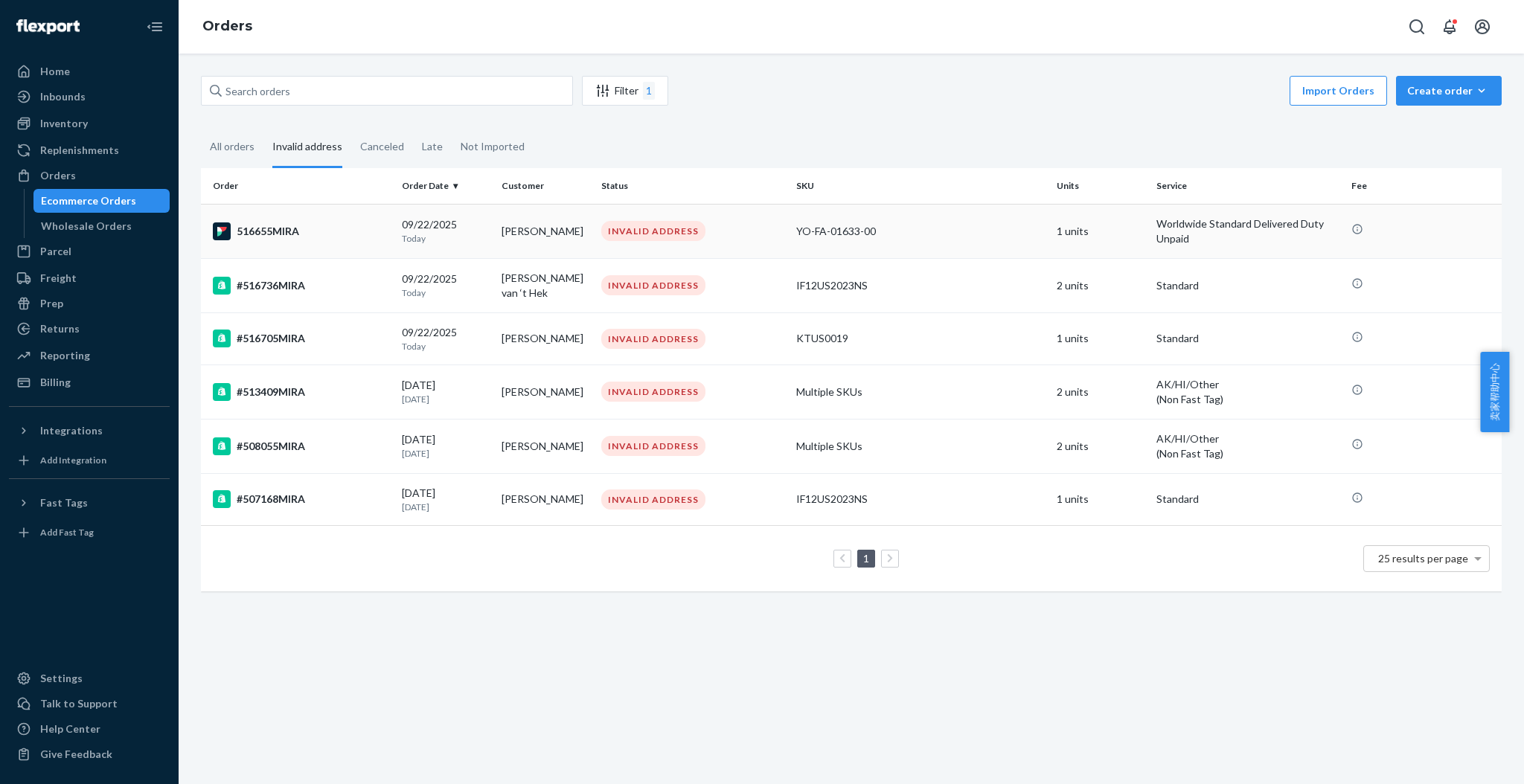
click at [308, 217] on td "516655MIRA" at bounding box center [299, 231] width 195 height 54
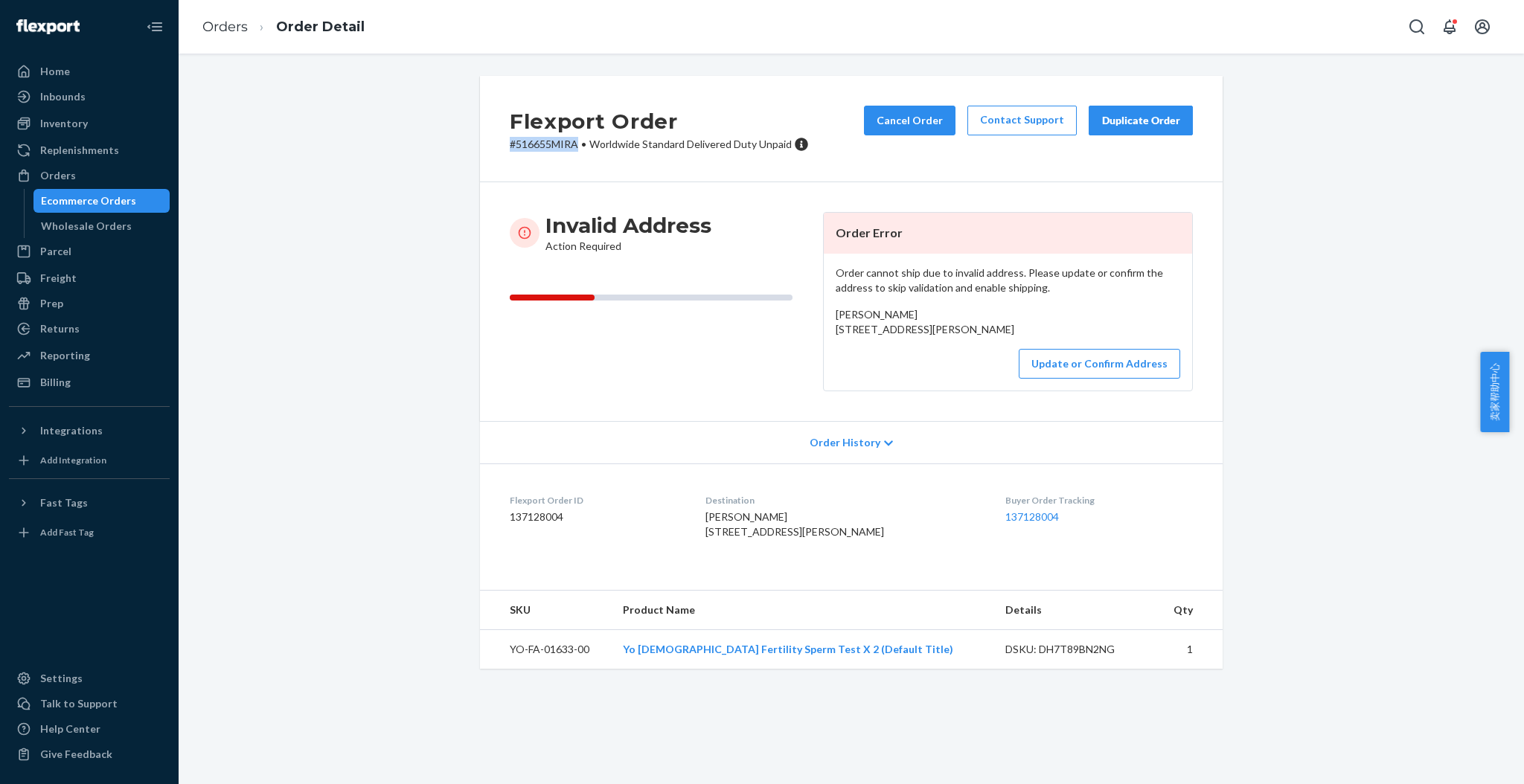
drag, startPoint x: 572, startPoint y: 143, endPoint x: 503, endPoint y: 149, distance: 69.3
click at [510, 149] on p "# 516655MIRA • Worldwide Standard Delivered Duty Unpaid" at bounding box center [659, 144] width 299 height 14
copy p "# 516655MIRA"
click at [1058, 379] on button "Update or Confirm Address" at bounding box center [1099, 364] width 162 height 30
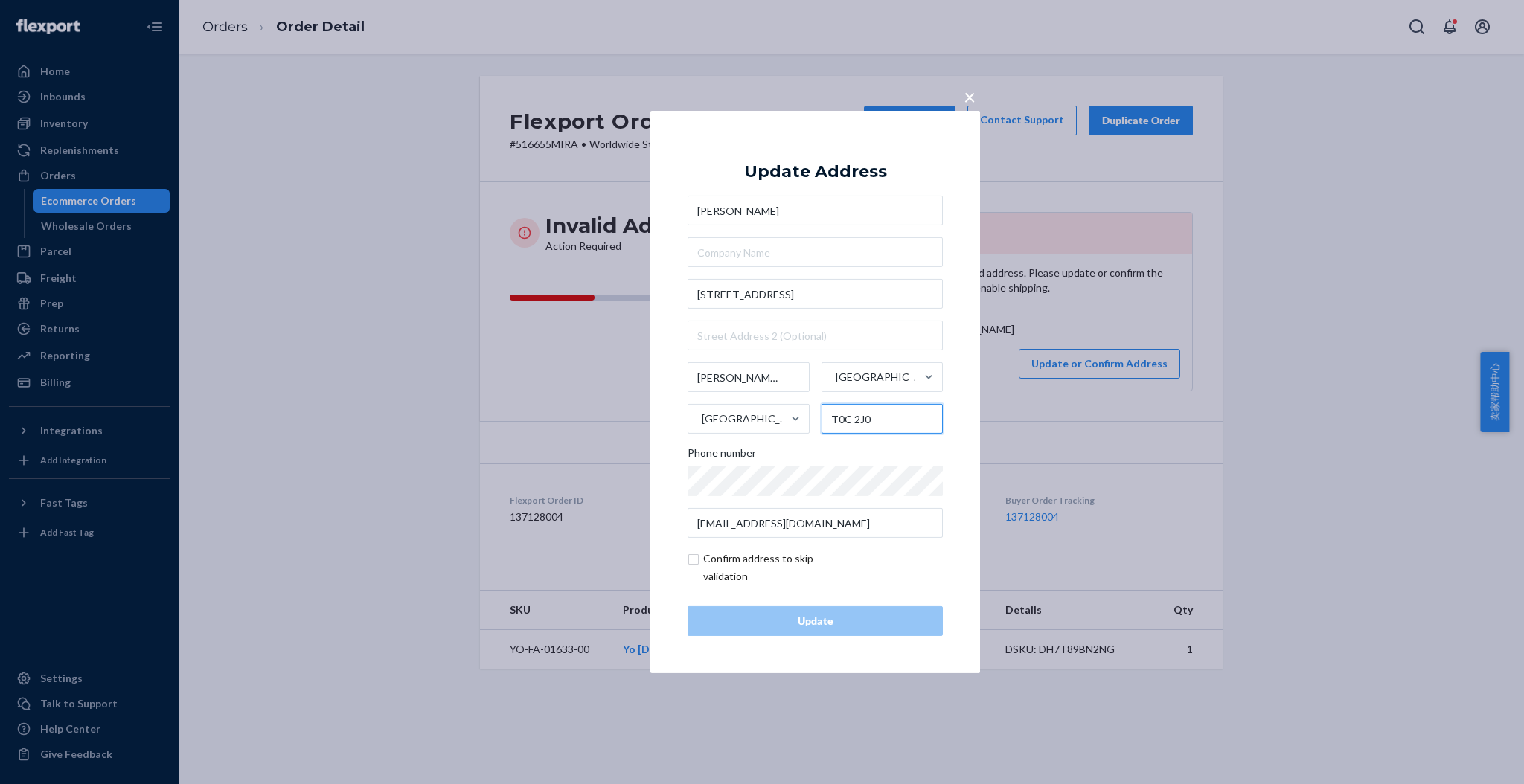
click at [874, 422] on input "T0C 2J0" at bounding box center [882, 419] width 122 height 30
type input "T0C 0C2"
click at [865, 617] on div "Update" at bounding box center [815, 621] width 230 height 14
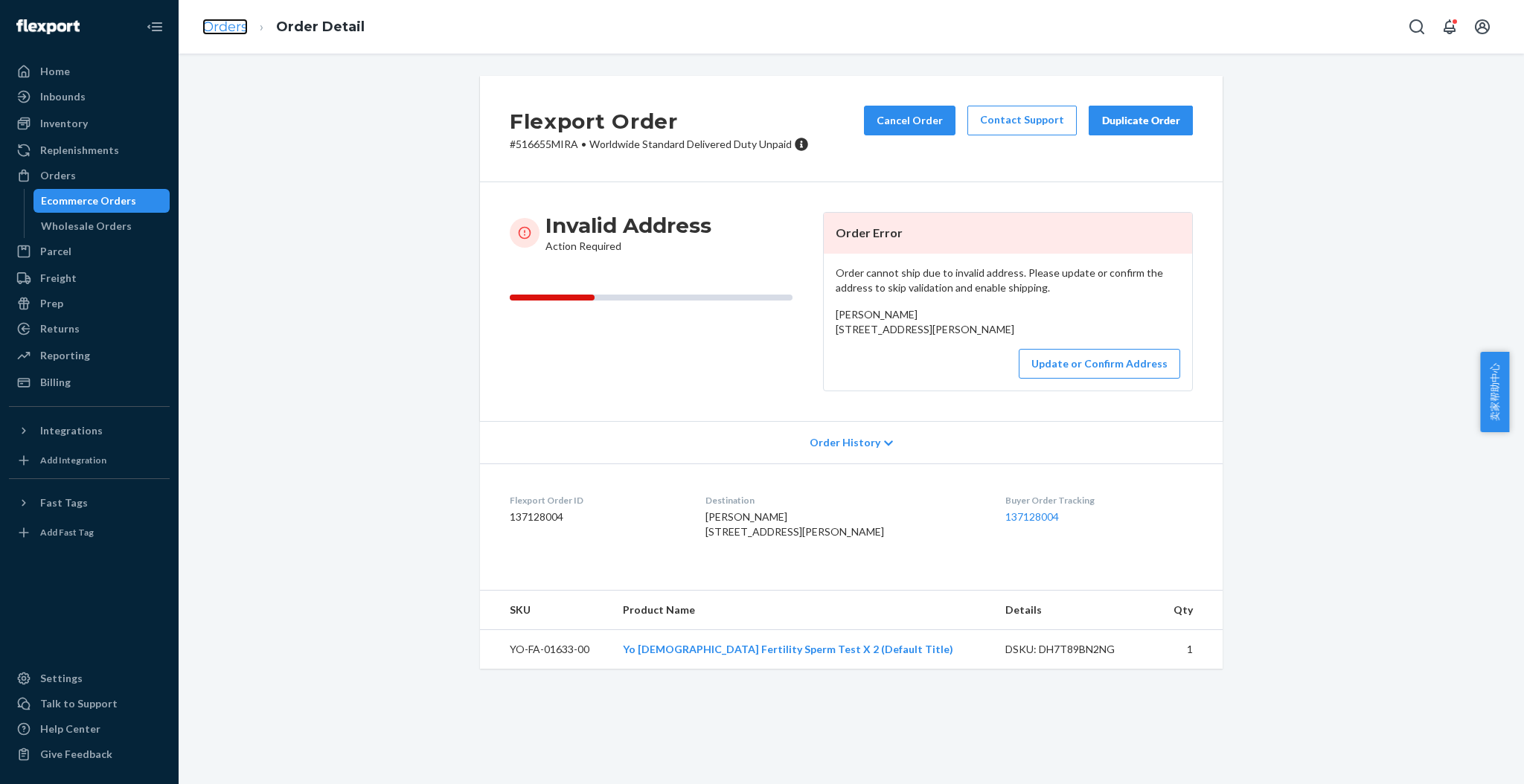
click at [224, 23] on link "Orders" at bounding box center [225, 27] width 45 height 16
